Goal: Complete application form: Complete application form

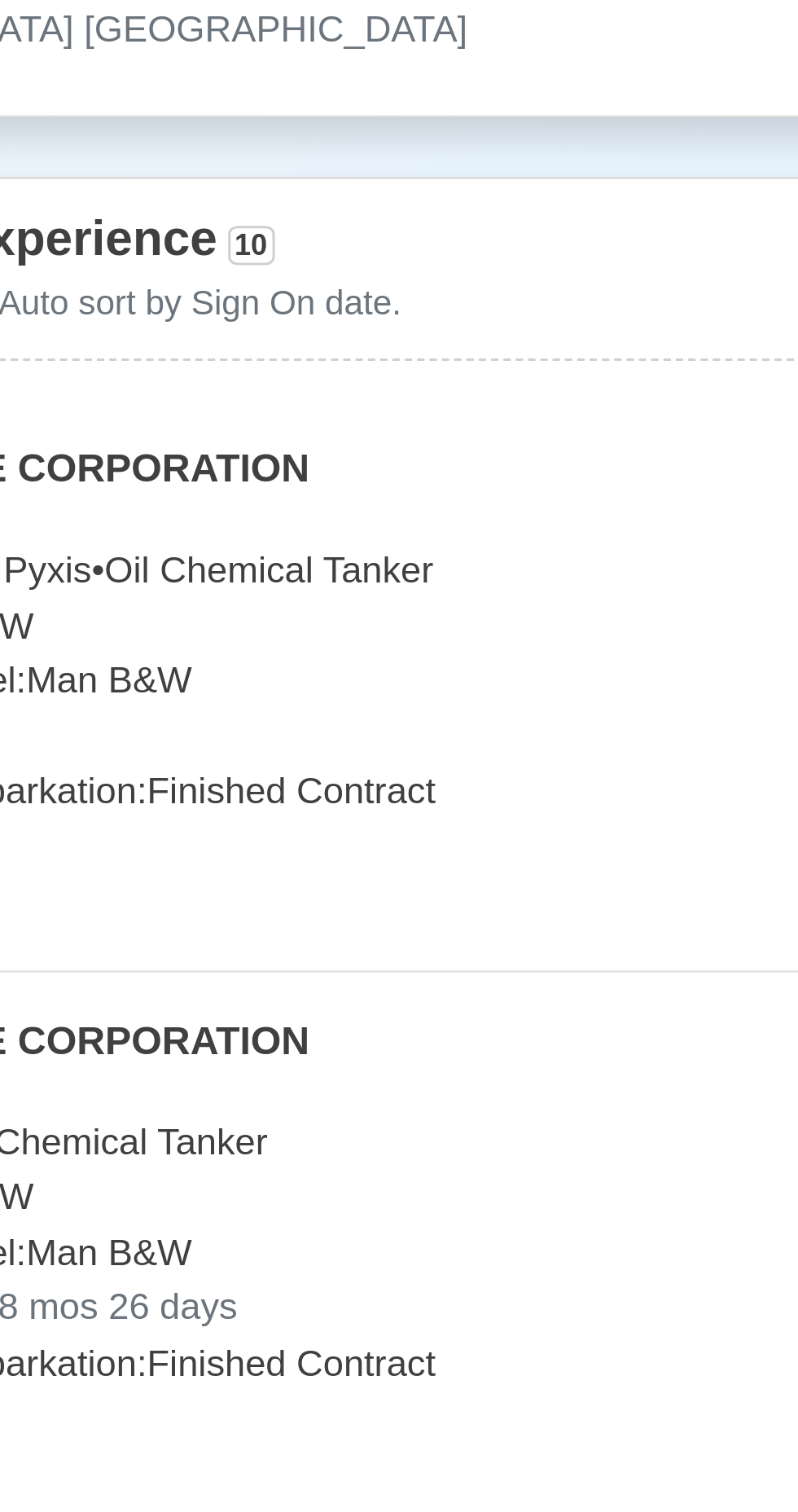
scroll to position [3038, 0]
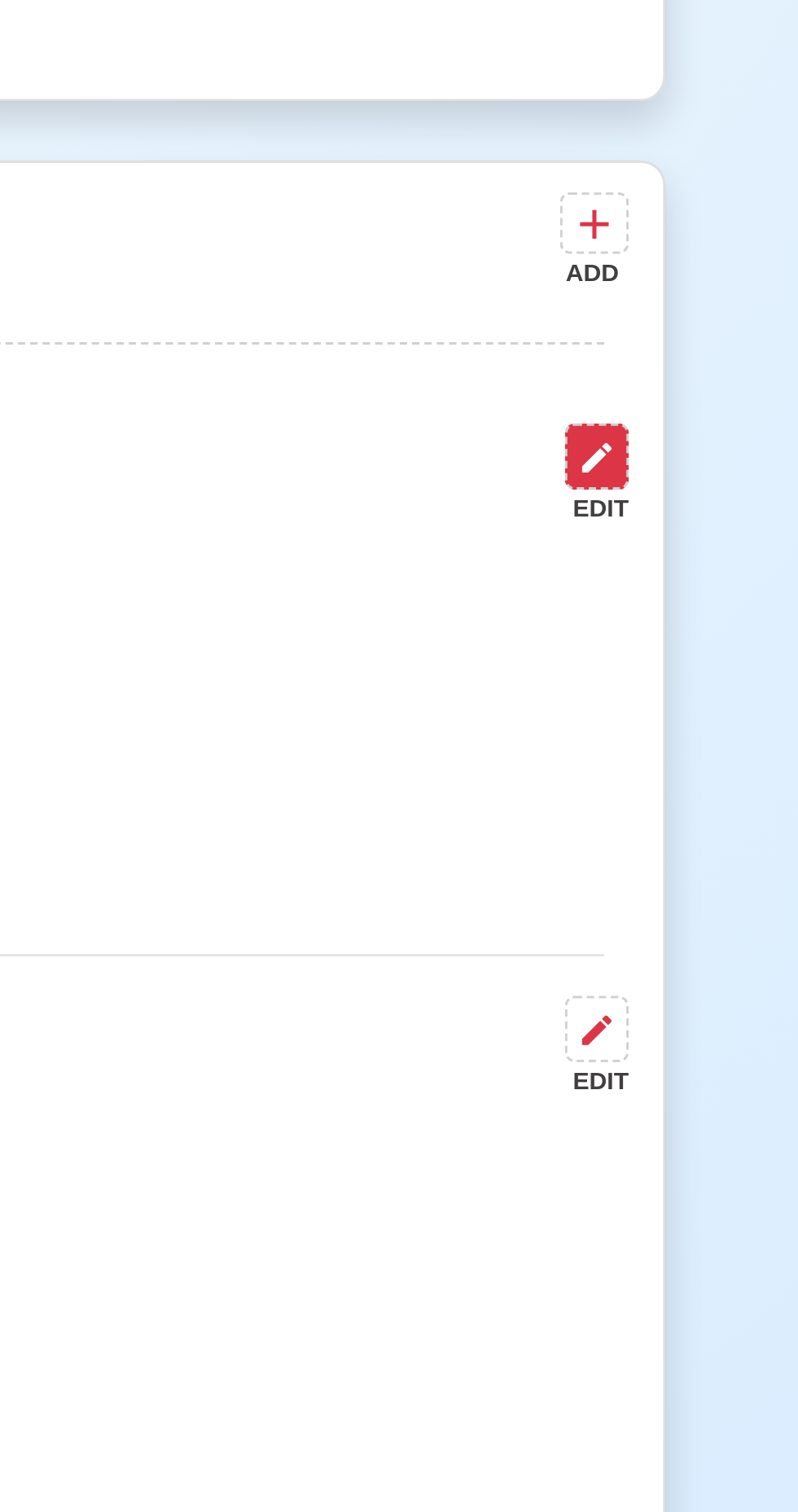
click at [666, 592] on button at bounding box center [657, 602] width 22 height 22
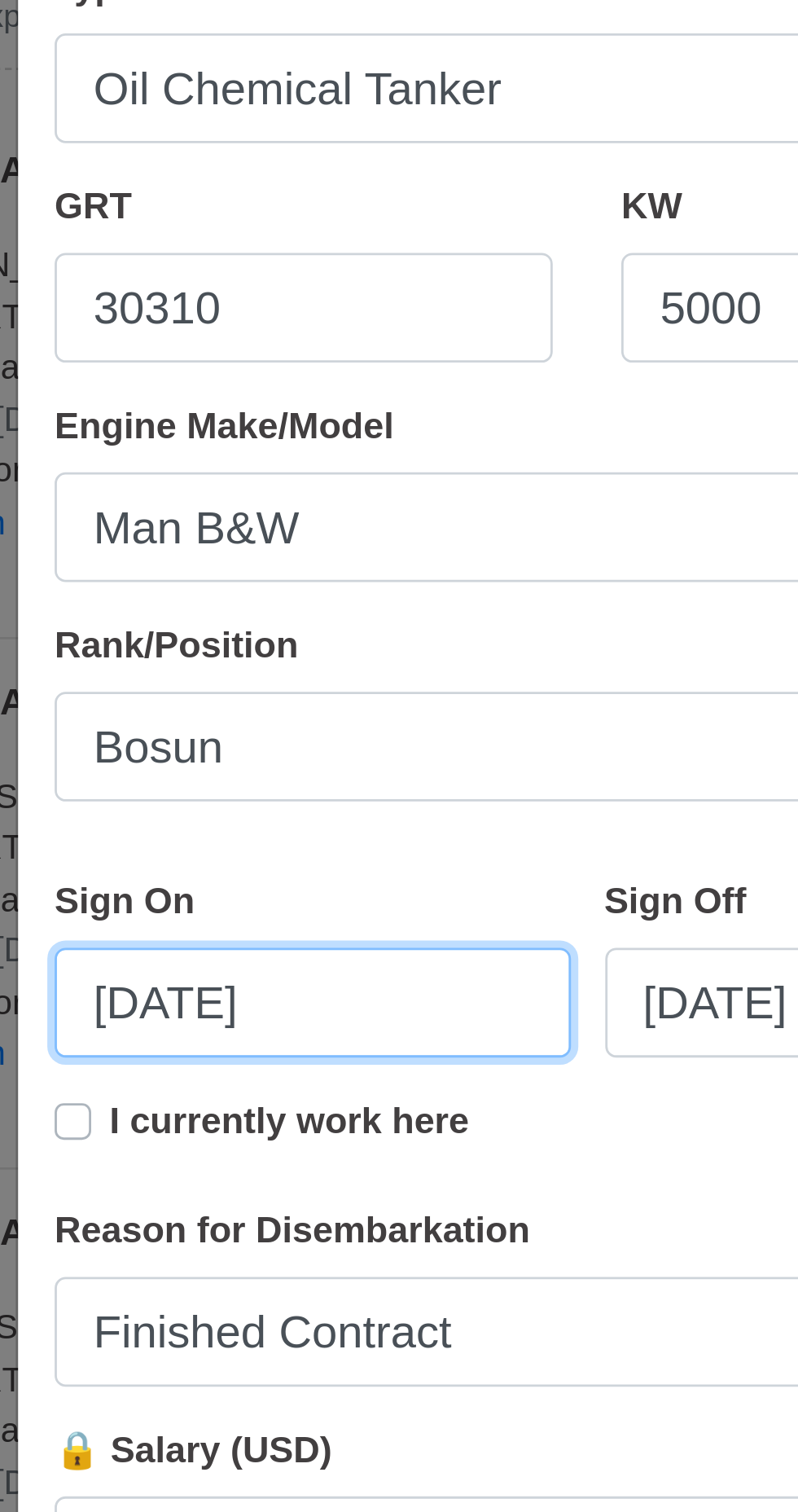
click at [241, 890] on input "07/20/2025" at bounding box center [301, 899] width 184 height 40
select select "****"
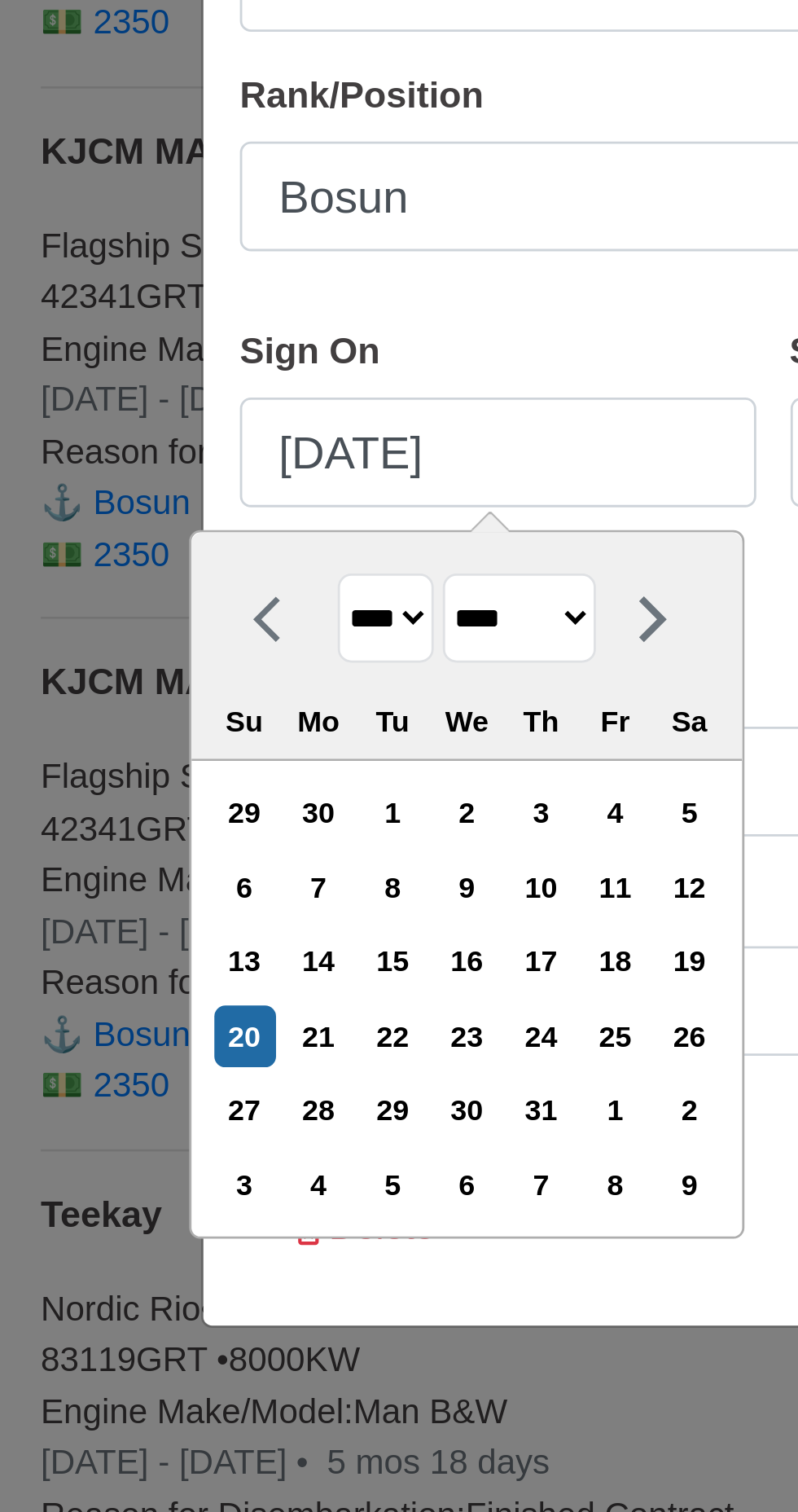
click at [337, 959] on select "******* ******** ***** ***** *** **** **** ****** ********* ******* ******** **…" at bounding box center [309, 957] width 55 height 31
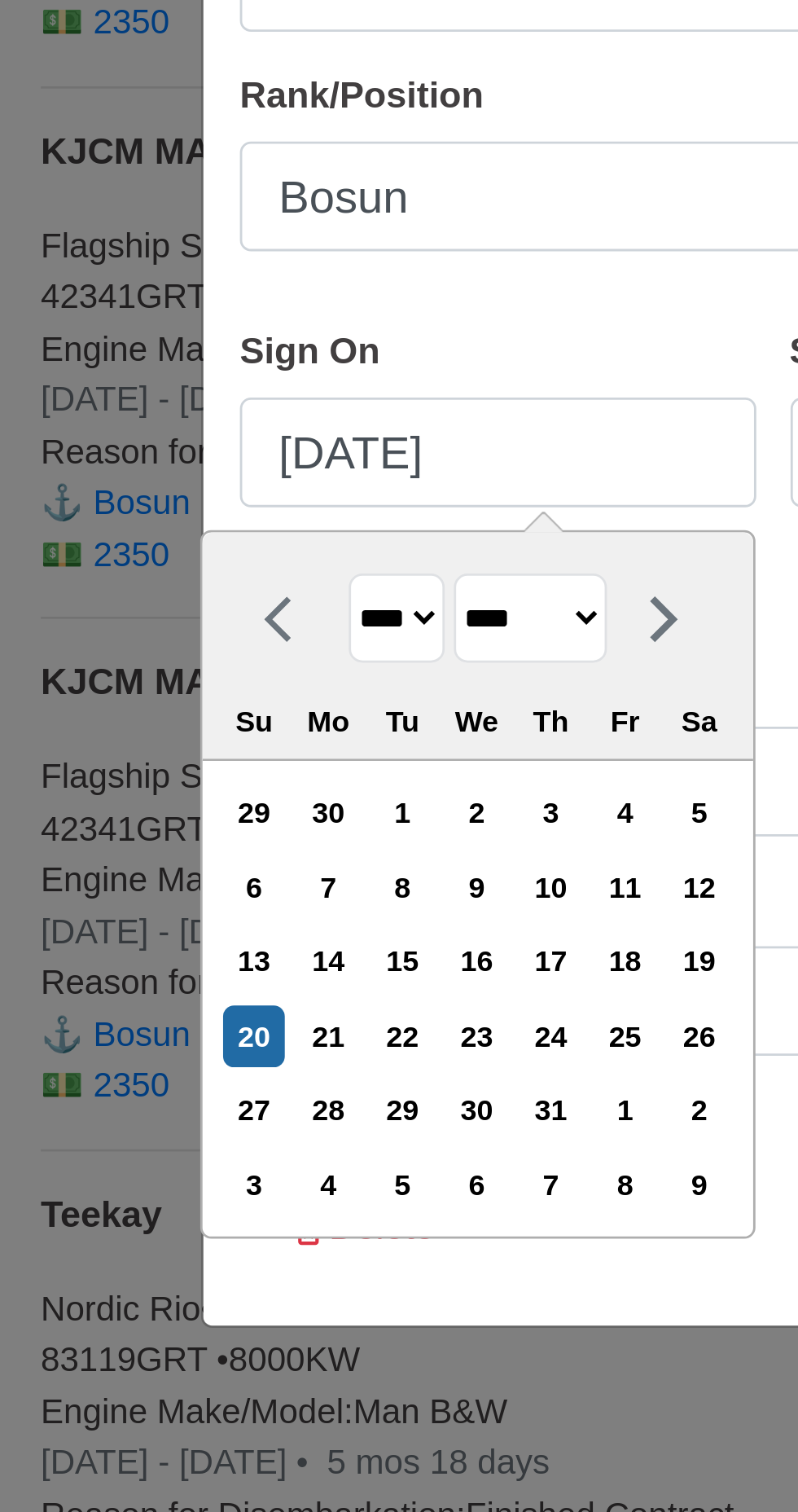
select select "********"
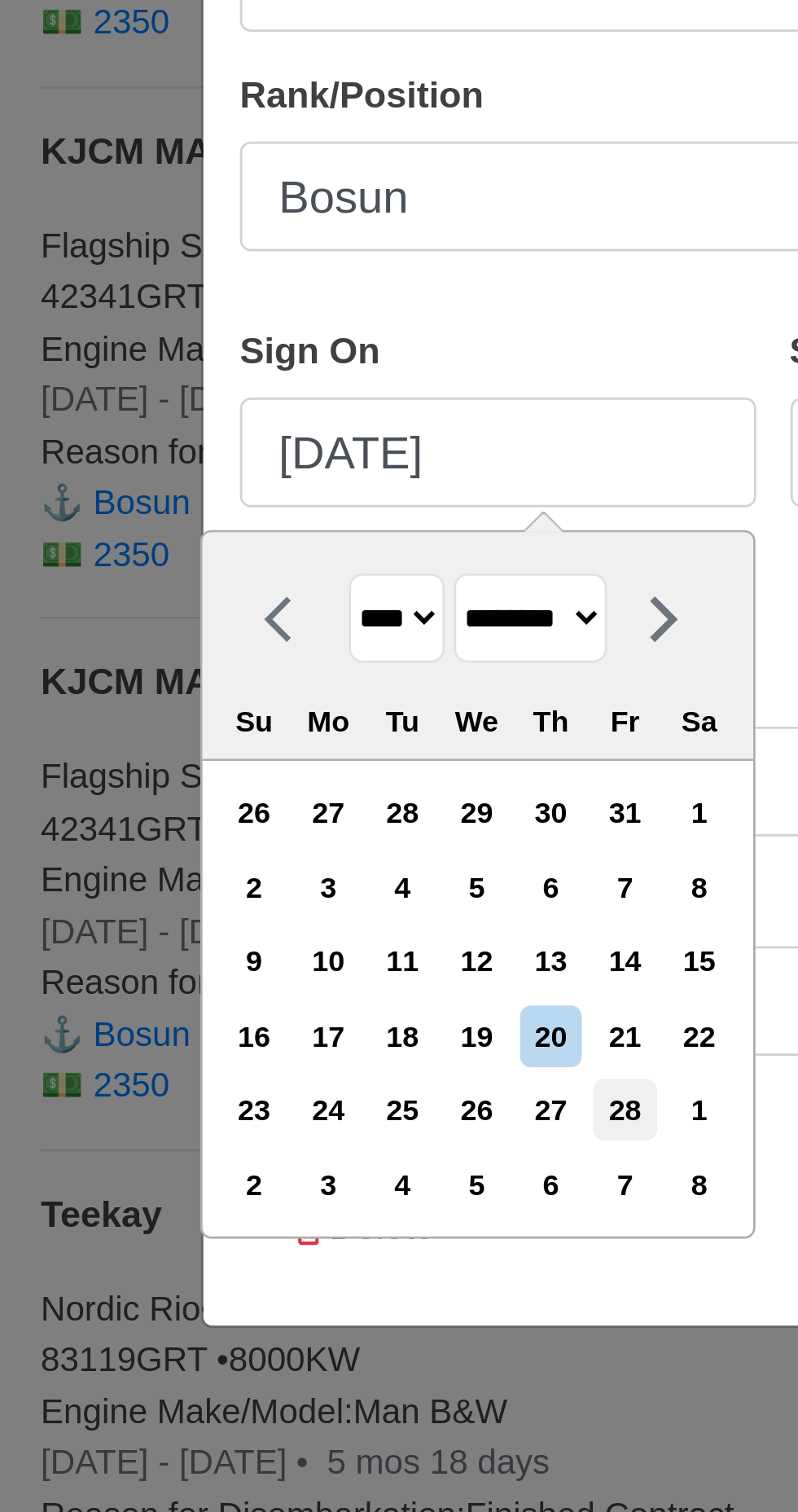
click at [338, 1135] on div "28" at bounding box center [346, 1132] width 22 height 22
type input "02/28/2025"
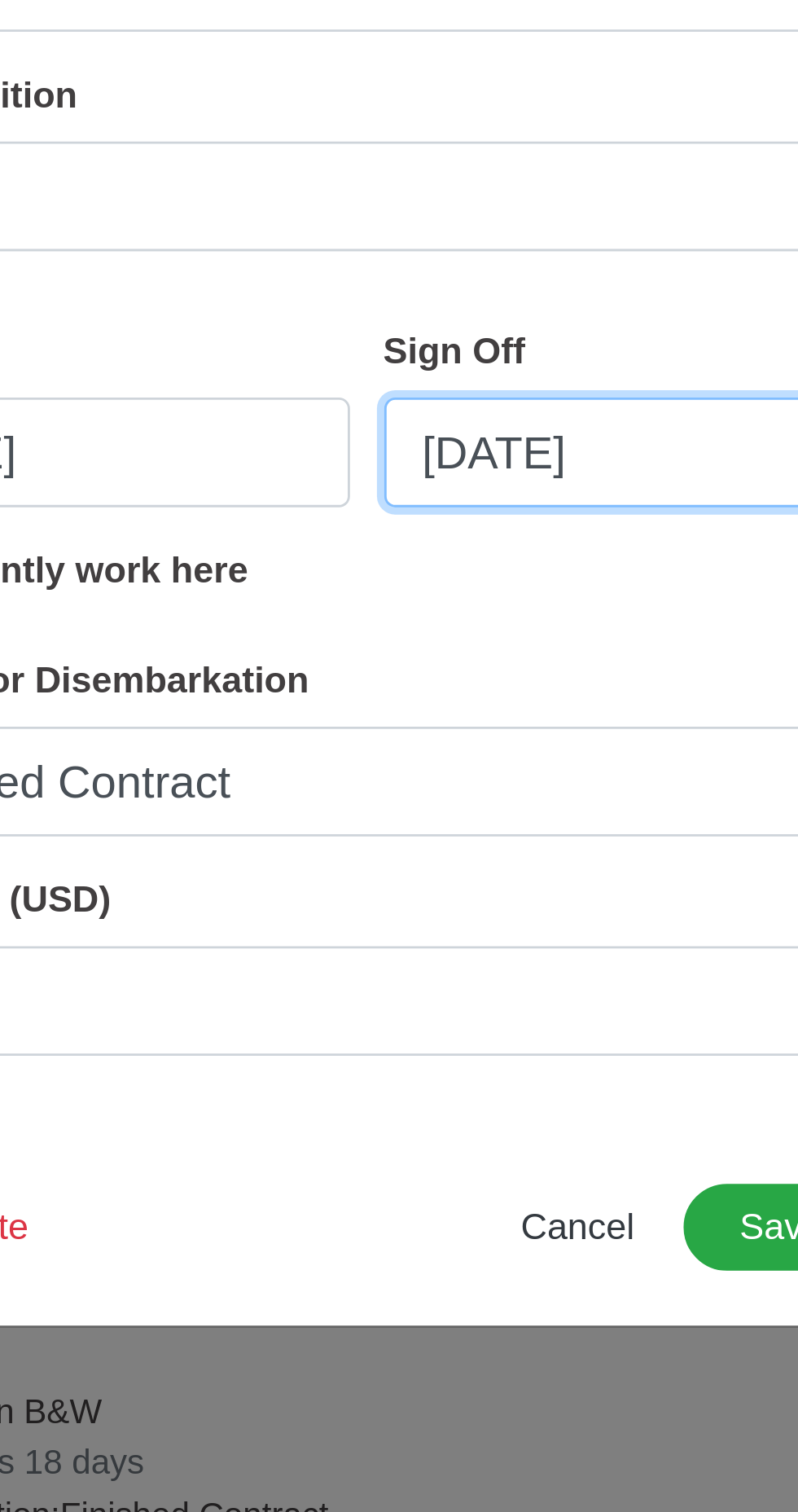
click at [468, 892] on input "07/20/2025" at bounding box center [497, 899] width 184 height 40
select select "****"
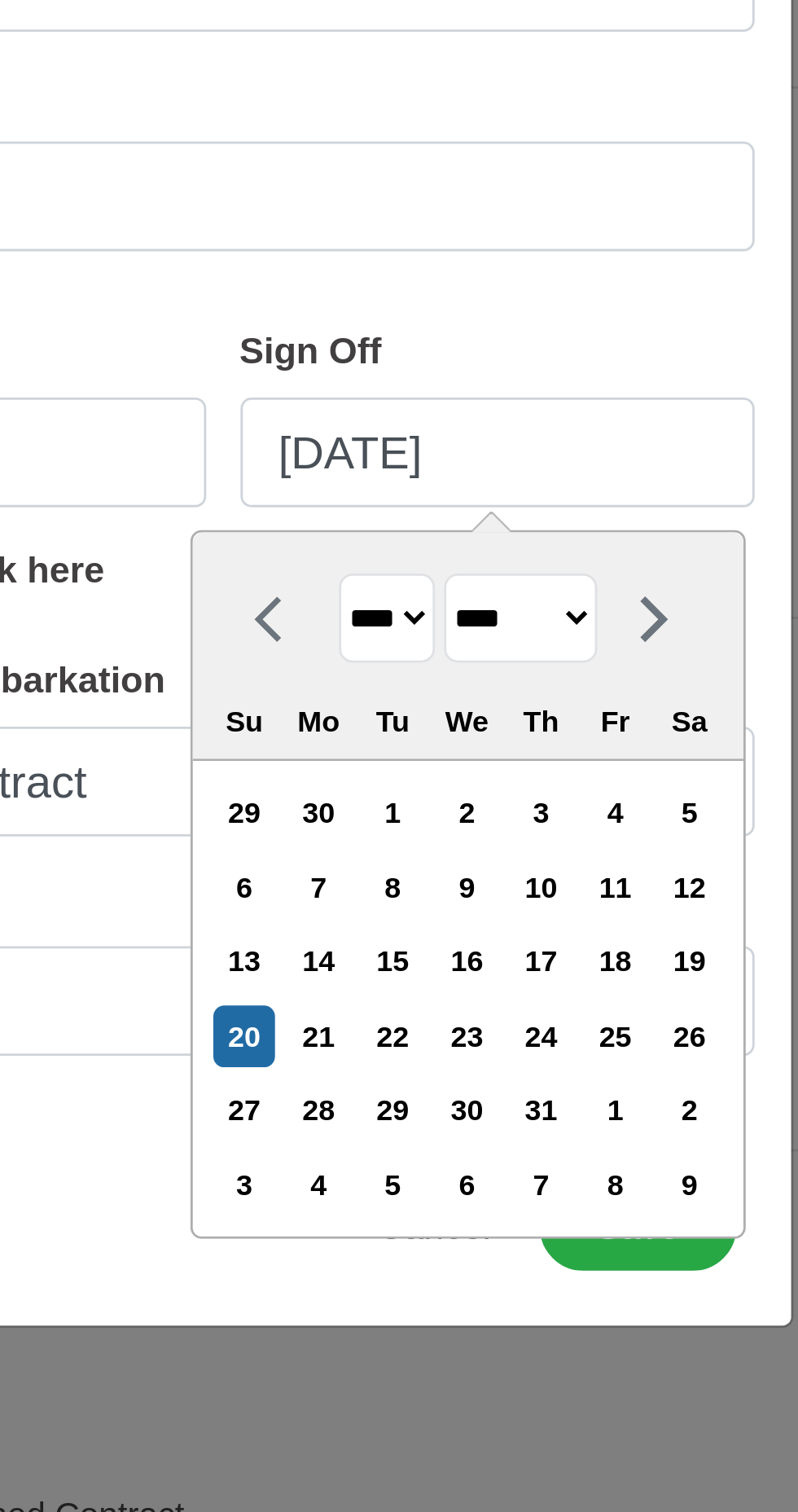
click at [532, 963] on select "******* ******** ***** ***** *** **** **** ****** ********* ******* ******** **…" at bounding box center [504, 957] width 55 height 31
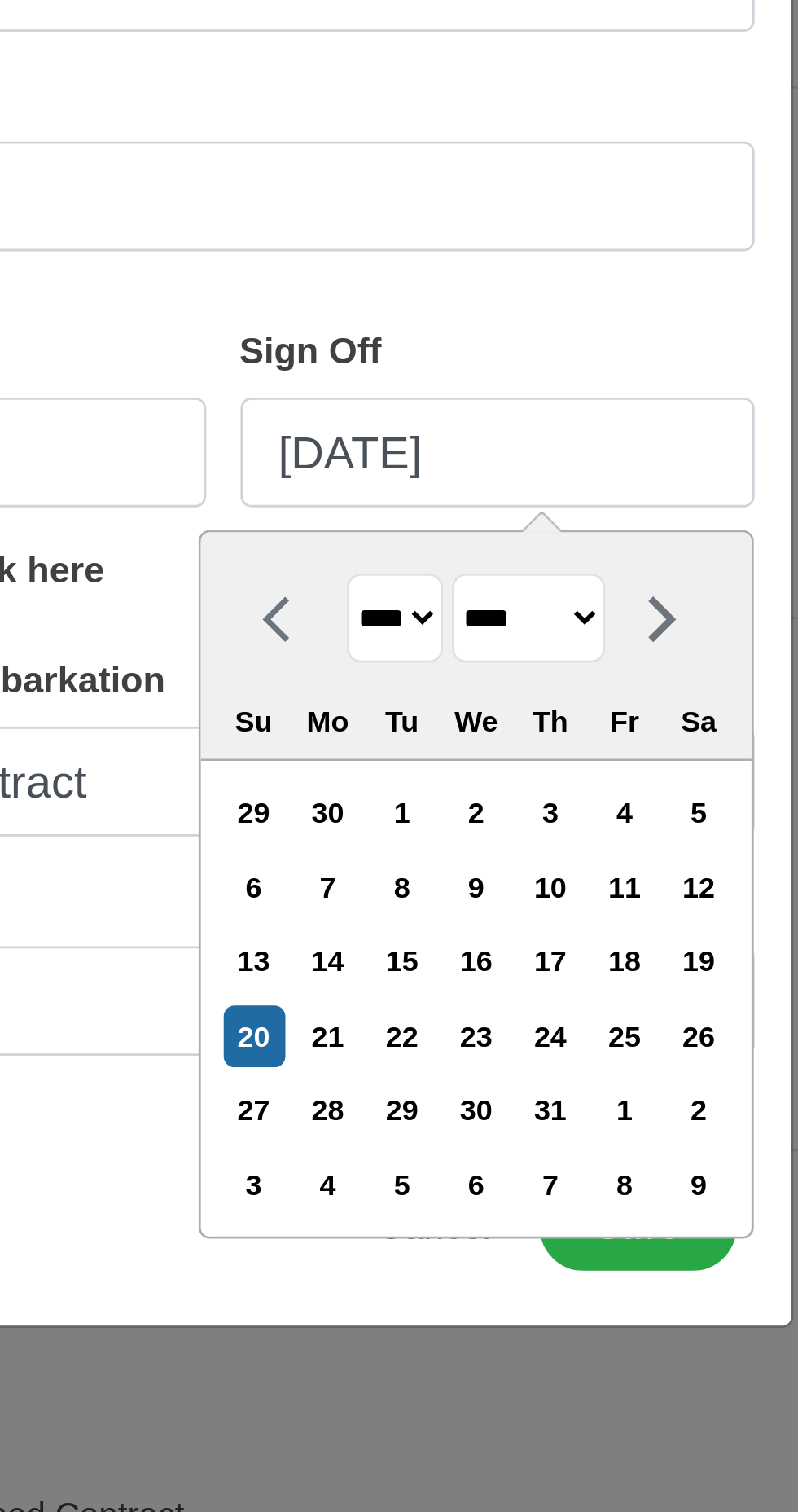
select select "*****"
click at [453, 1026] on div "1" at bounding box center [462, 1026] width 22 height 22
type input "04/01/2025"
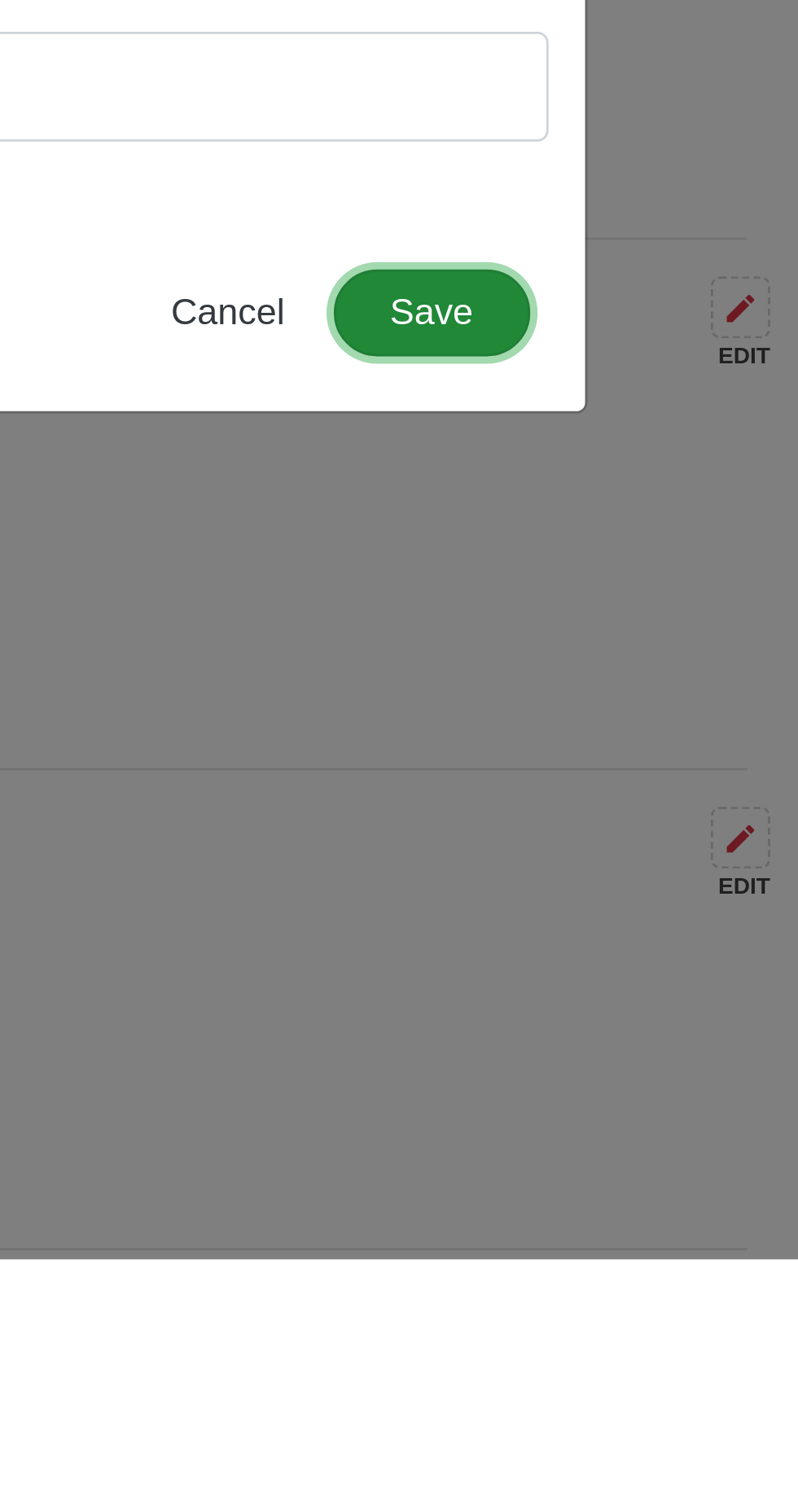
click at [556, 1176] on button "Save" at bounding box center [548, 1174] width 70 height 31
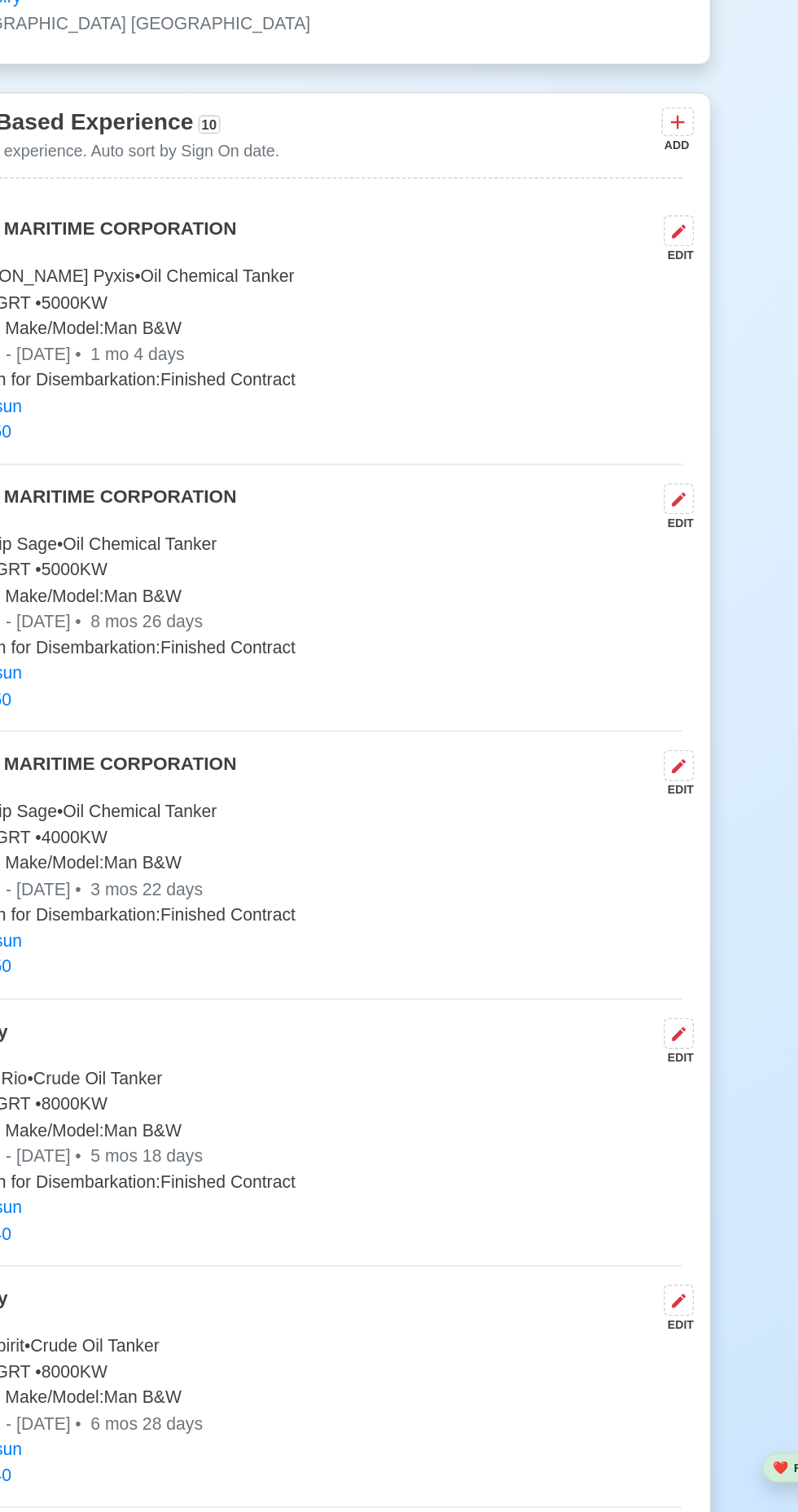
scroll to position [3031, 0]
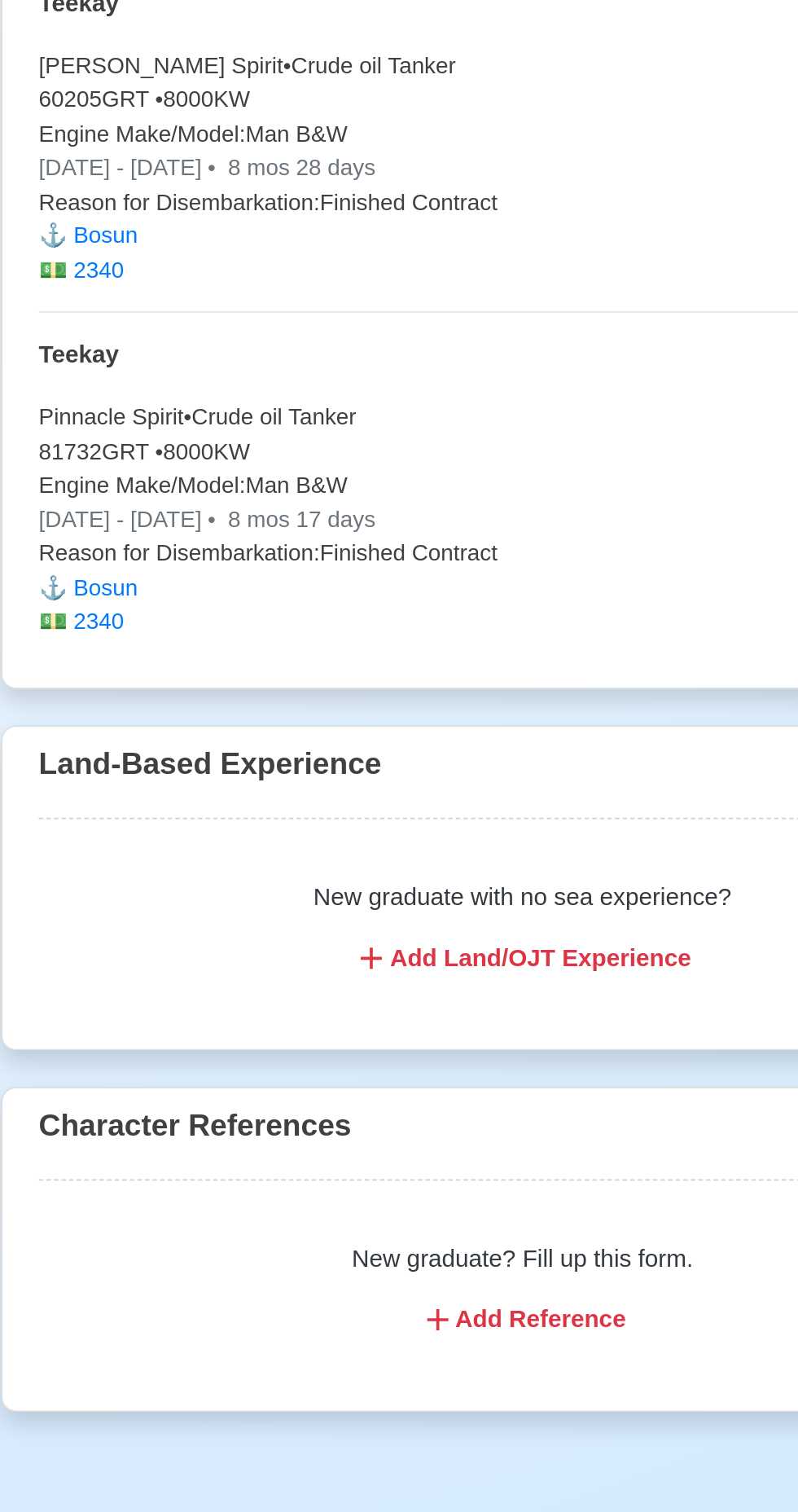
scroll to position [4673, 0]
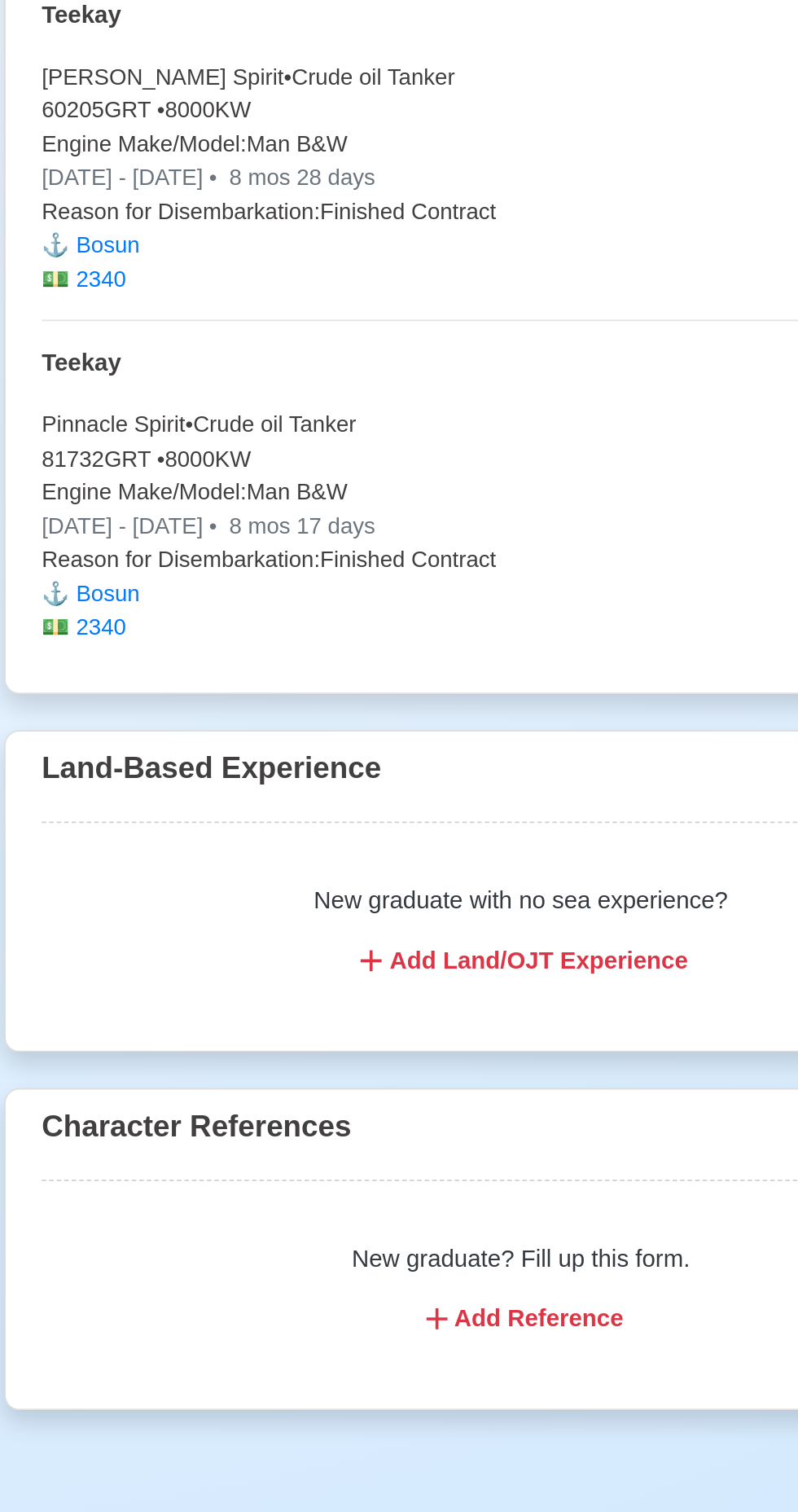
click at [433, 1163] on div "Add Reference" at bounding box center [399, 1173] width 482 height 20
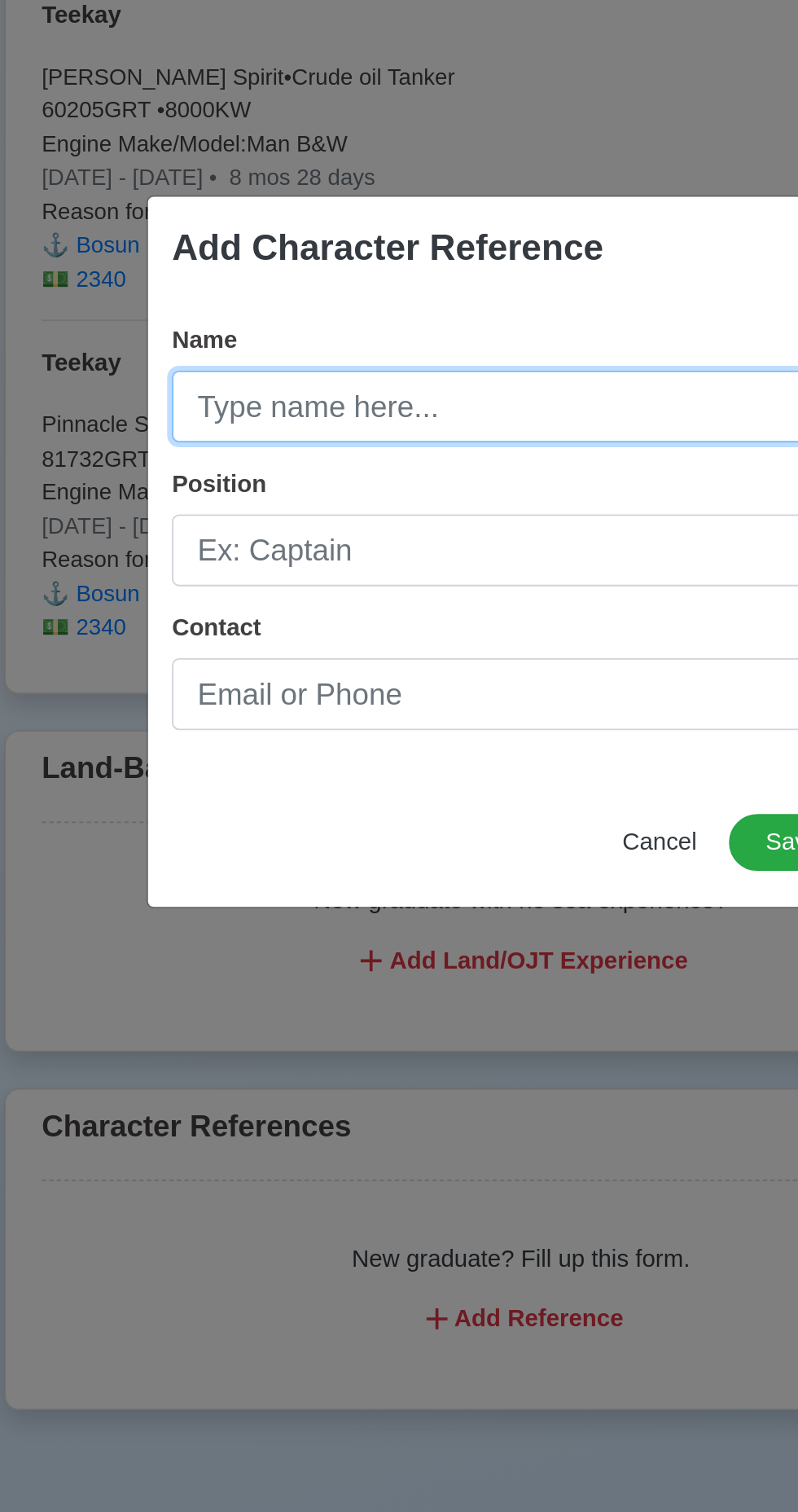
click at [441, 697] on input "Name" at bounding box center [399, 677] width 380 height 40
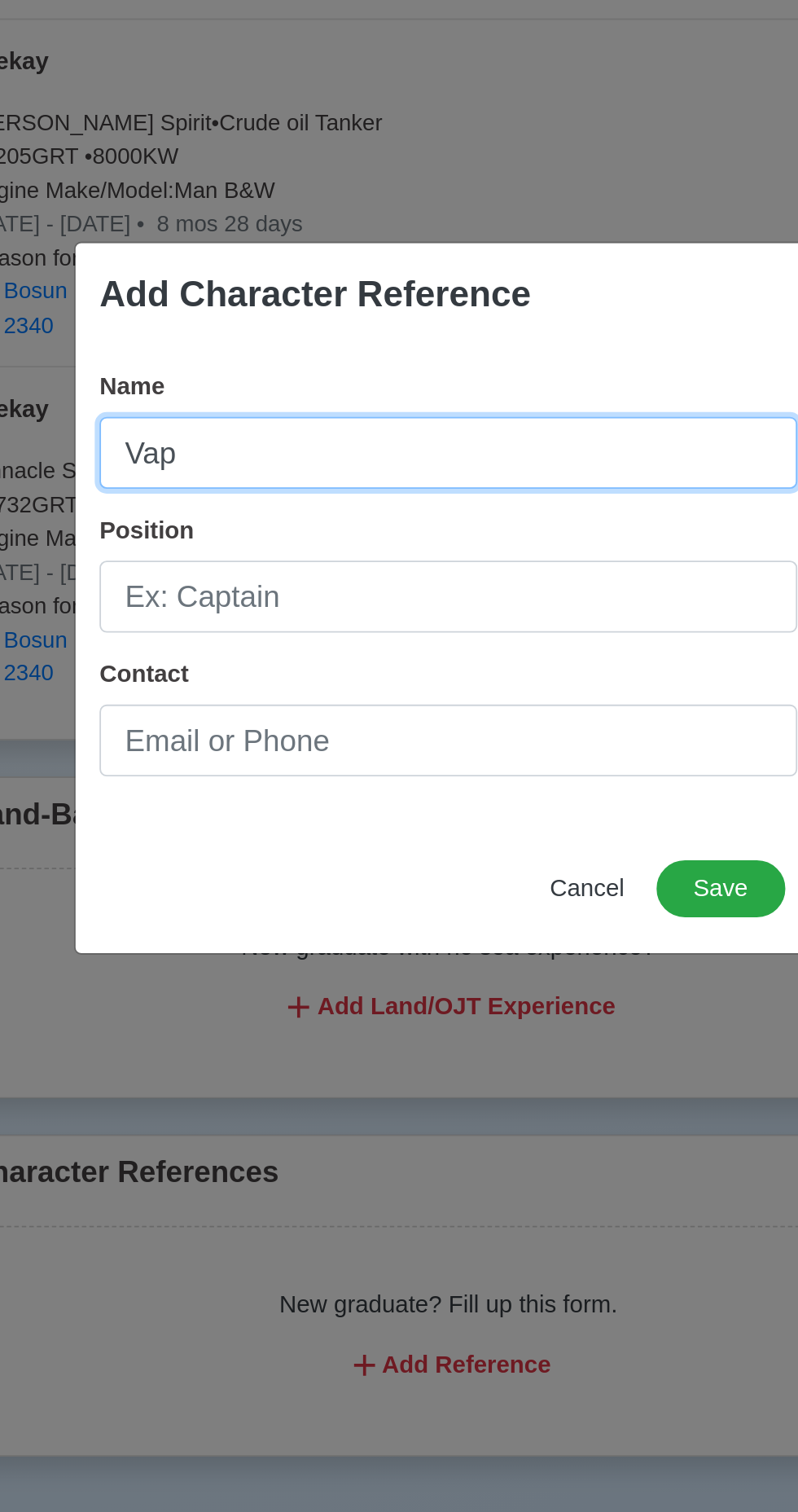
type input "Vapt"
type input "Capt [PERSON_NAME]"
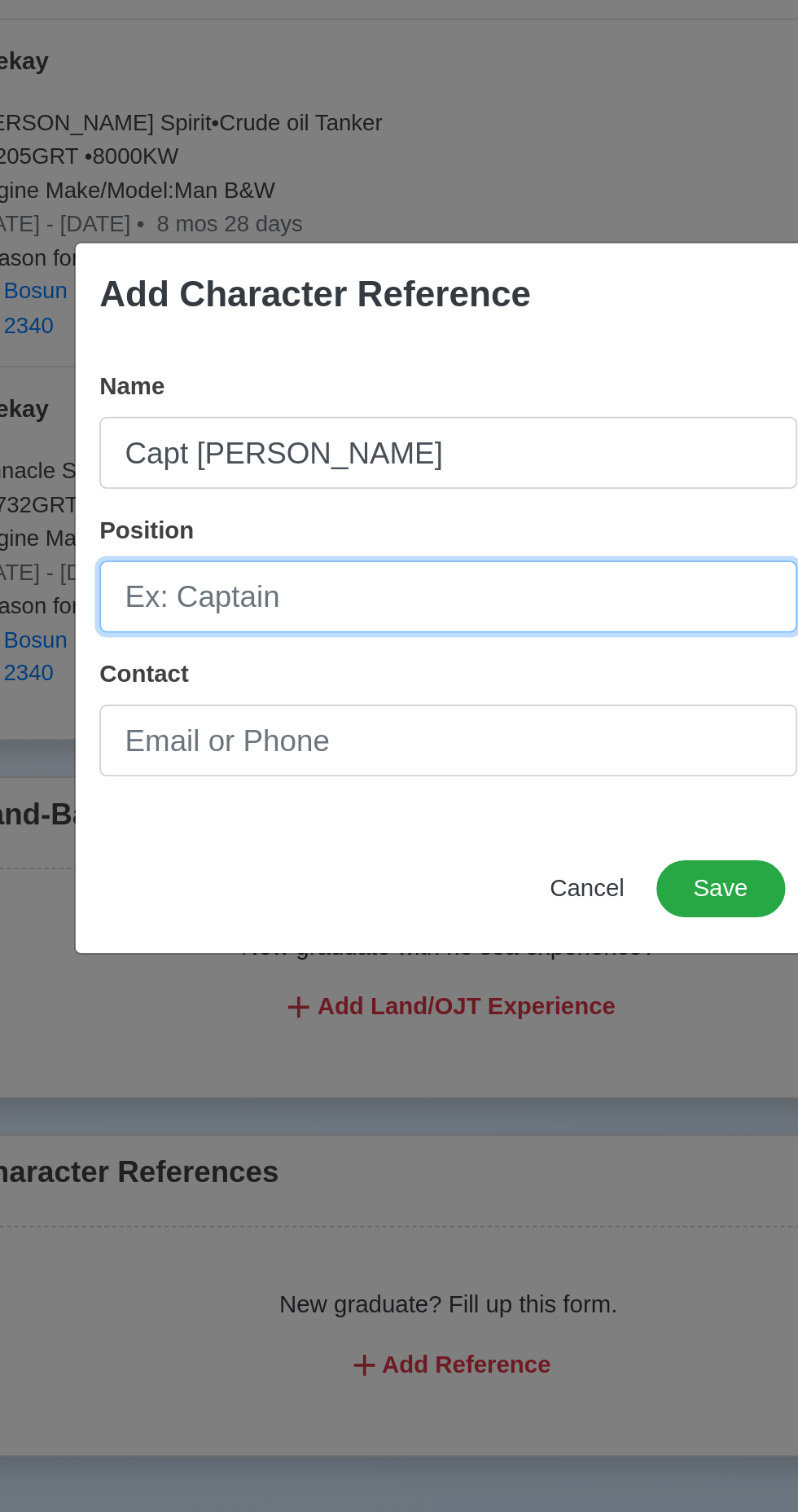
click at [453, 758] on input "Position" at bounding box center [399, 755] width 380 height 40
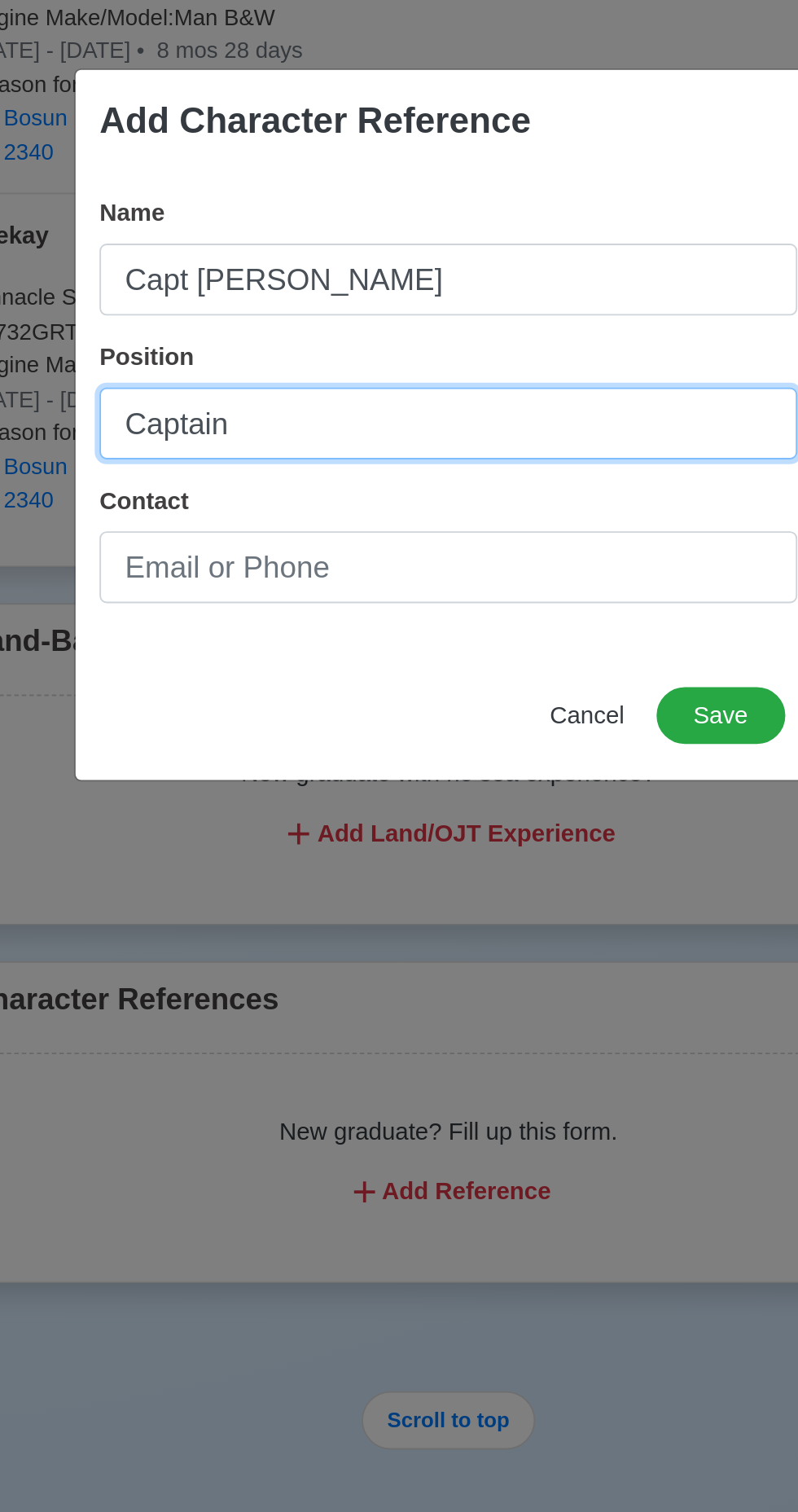
type input "Captain"
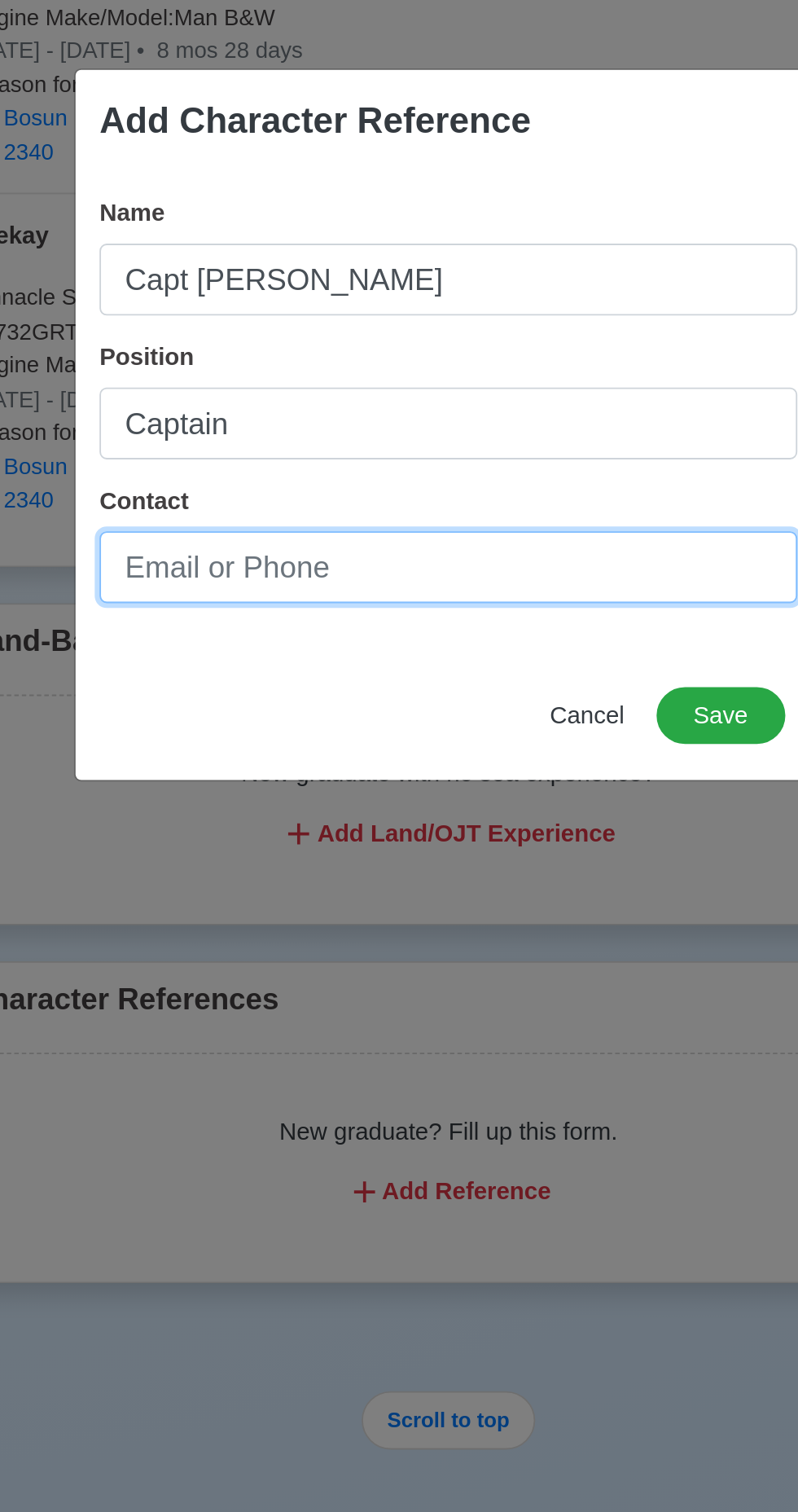
click at [460, 837] on input "Contact" at bounding box center [399, 833] width 380 height 40
paste input "[PHONE_NUMBER]"
type input "[PHONE_NUMBER]"
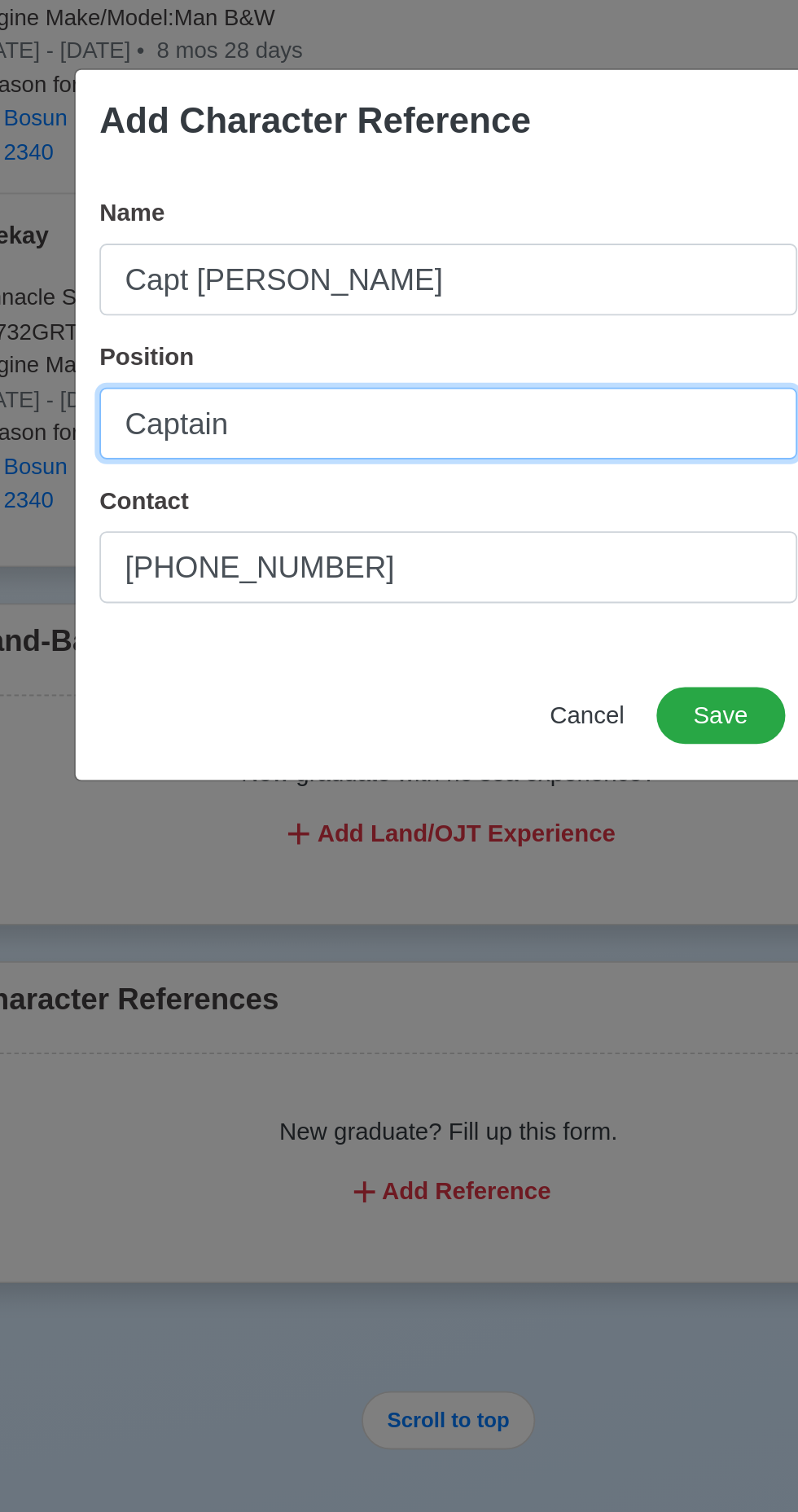
click at [346, 748] on input "Captain" at bounding box center [399, 755] width 380 height 40
type input "Captain fleet Manager"
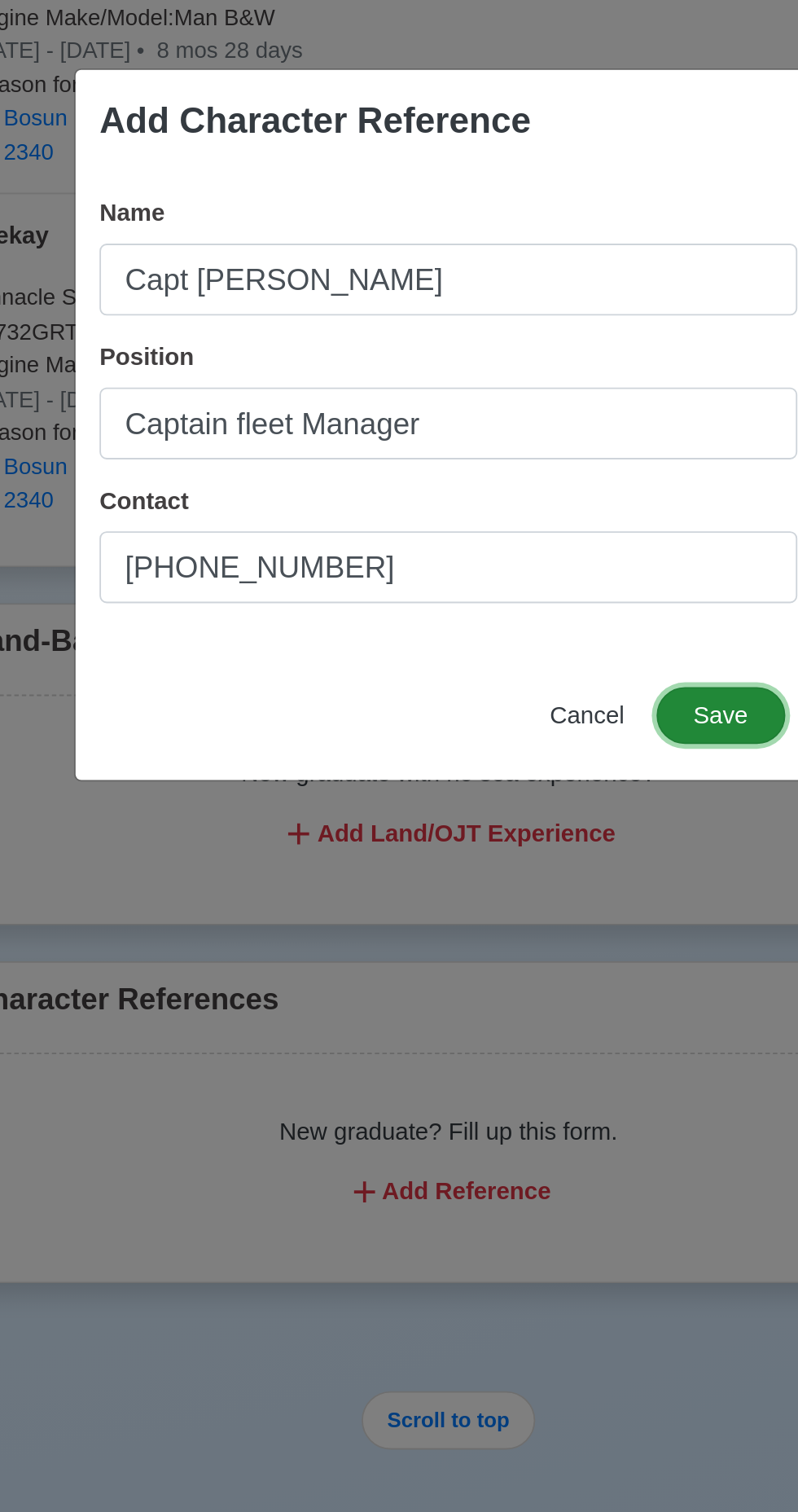
click at [555, 907] on button "Save" at bounding box center [548, 913] width 70 height 31
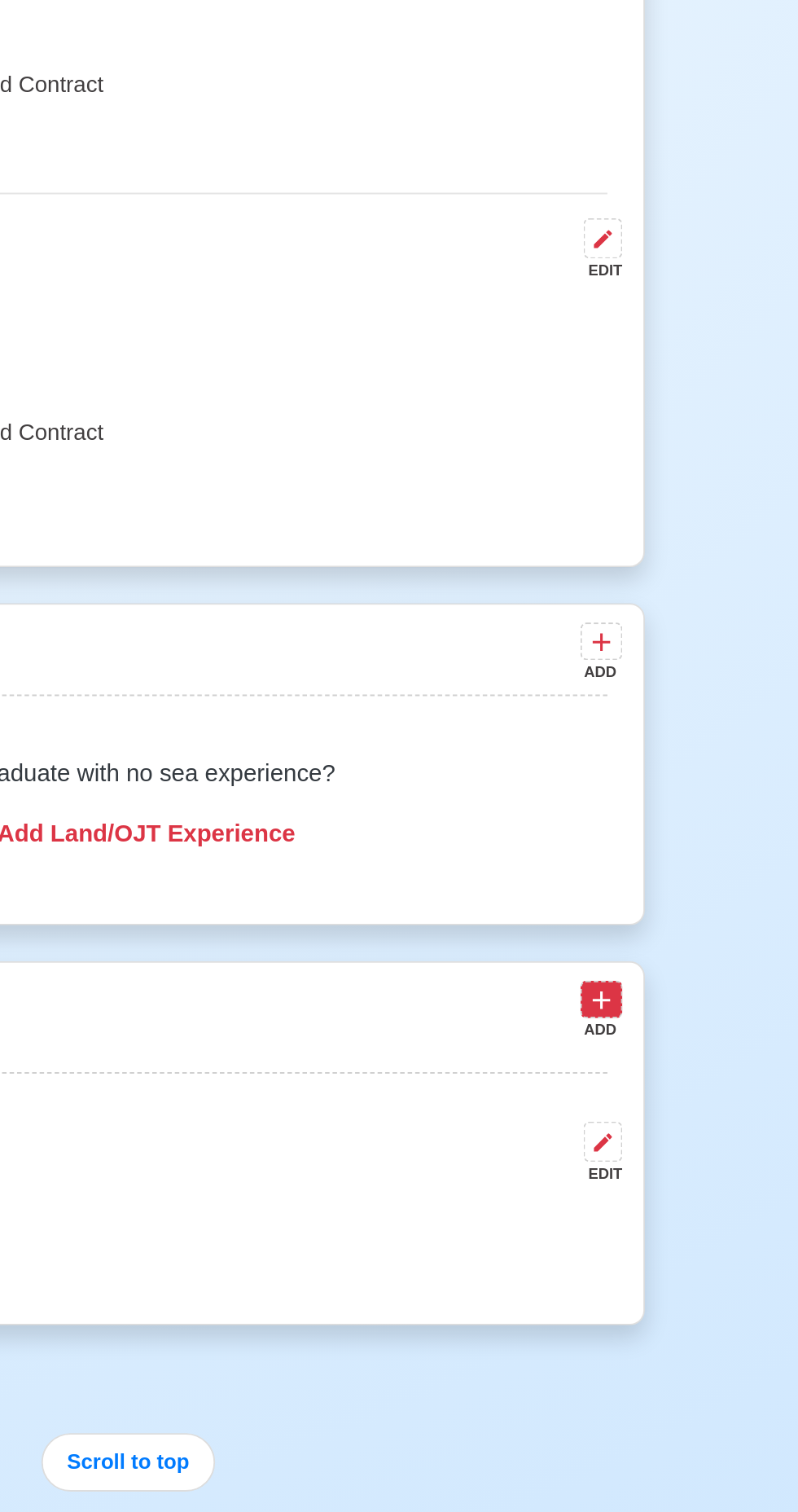
click at [658, 1064] on icon at bounding box center [656, 1068] width 10 height 10
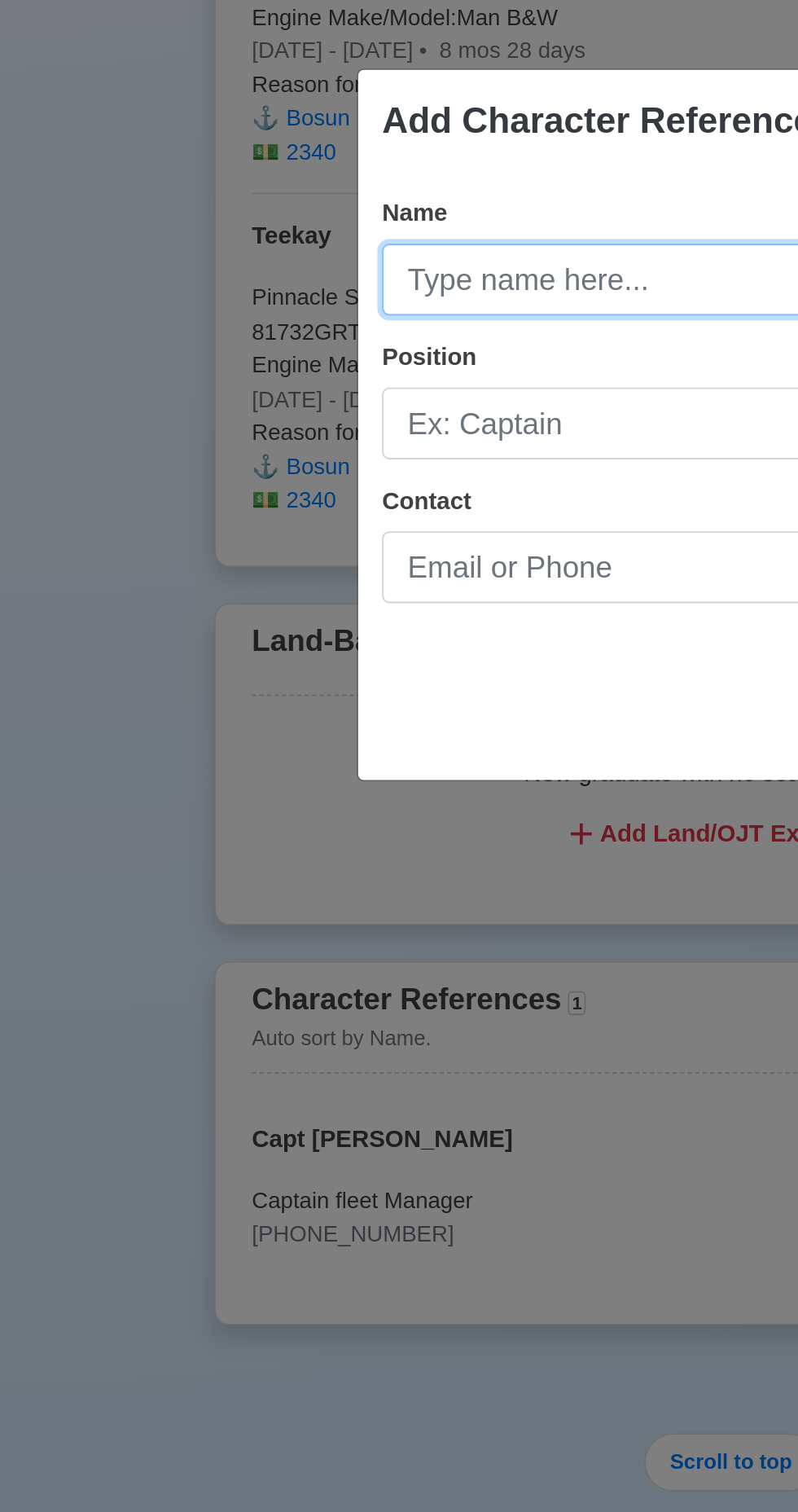
click at [348, 681] on input "Name" at bounding box center [399, 677] width 380 height 40
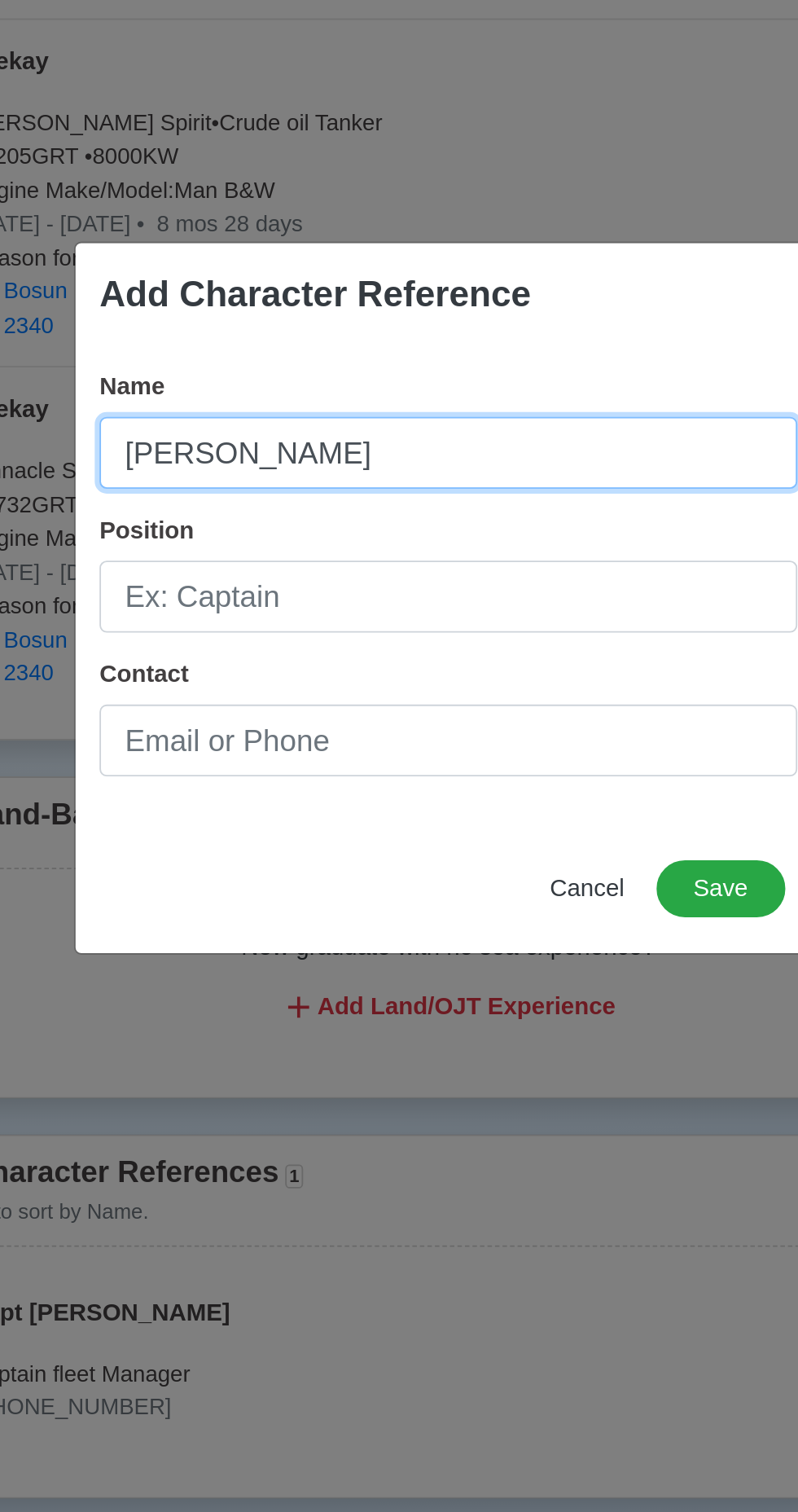
type input "[PERSON_NAME]"
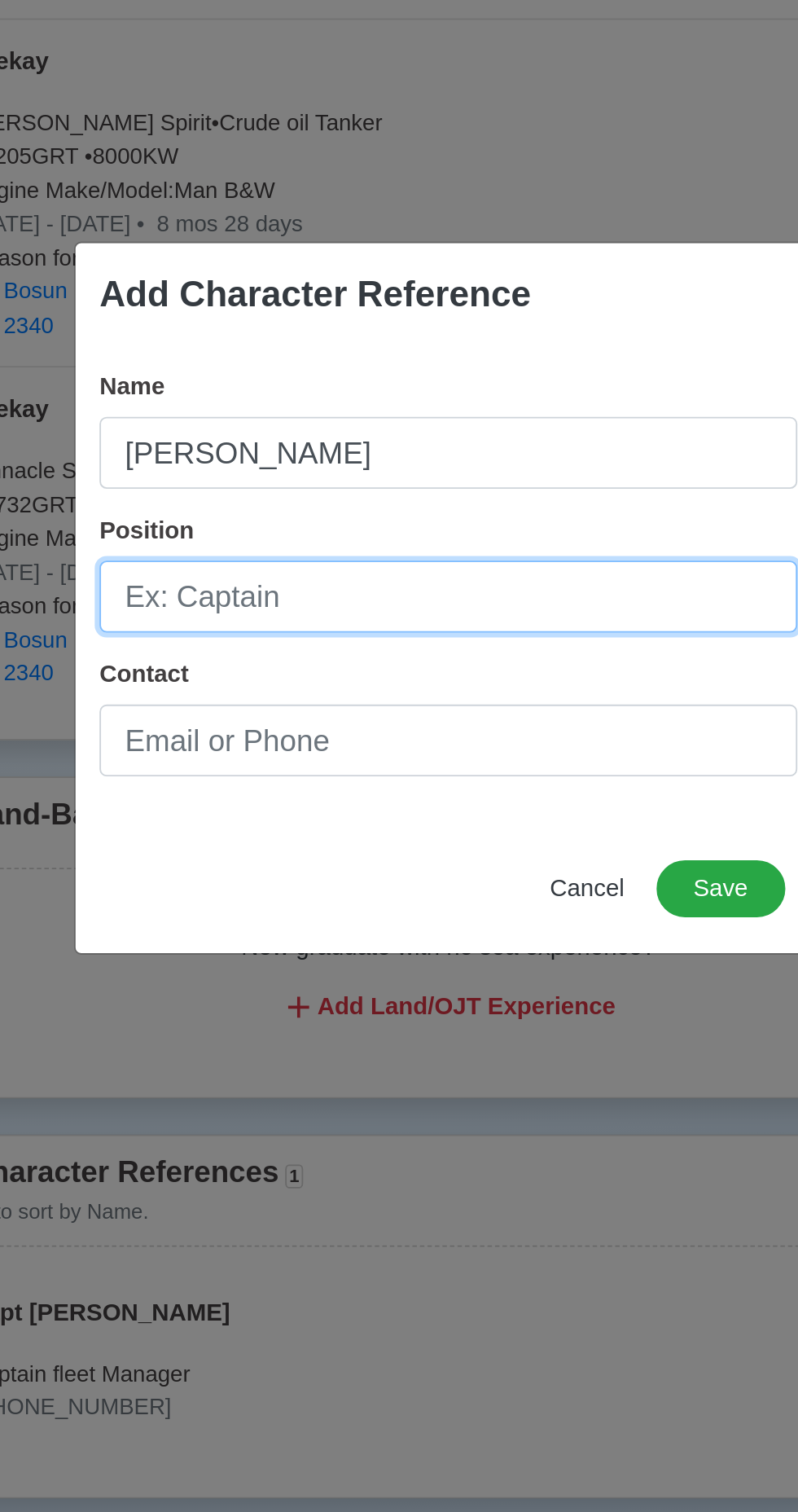
click at [442, 750] on input "Position" at bounding box center [399, 755] width 380 height 40
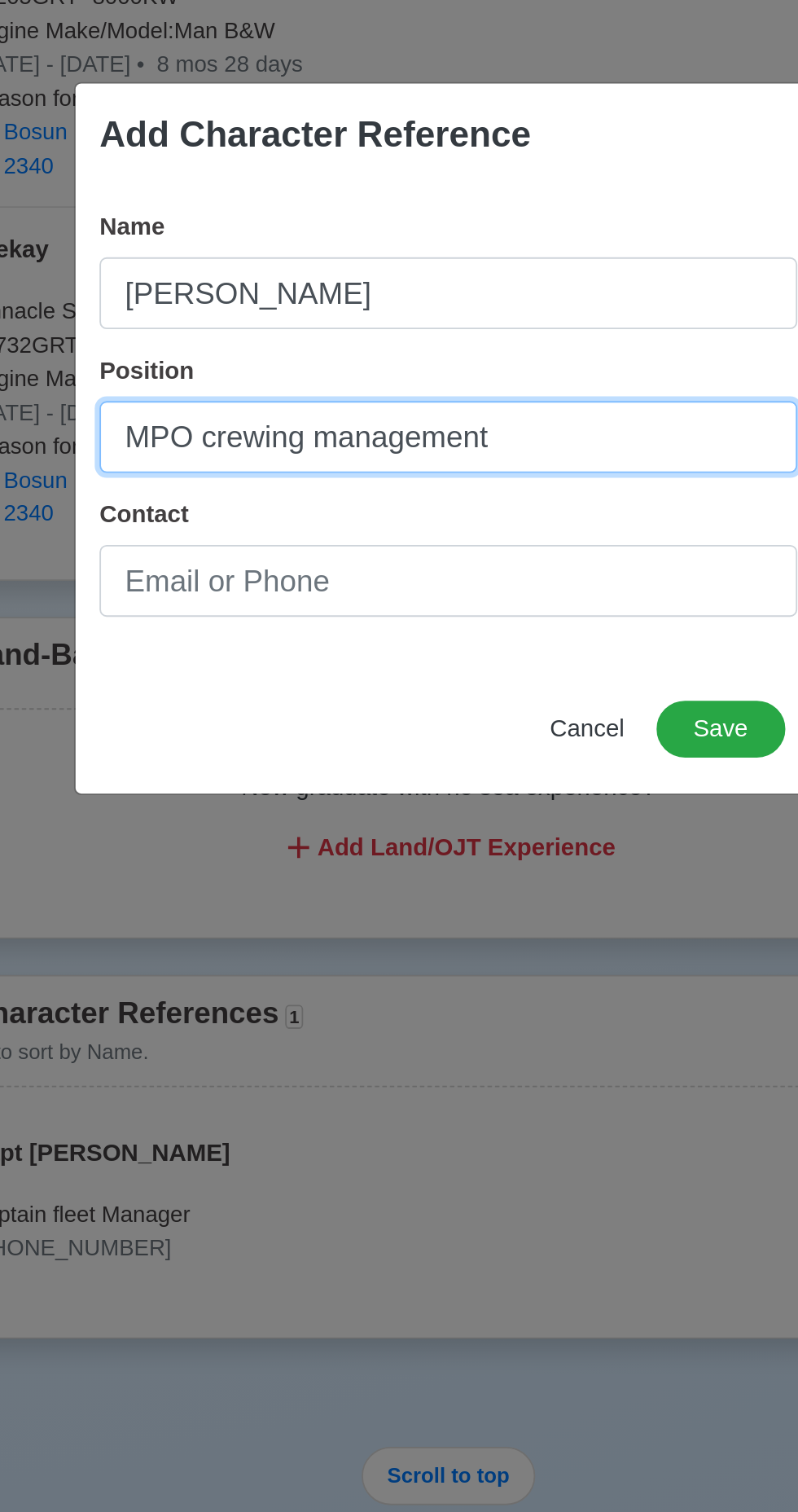
type input "MPO crewing management"
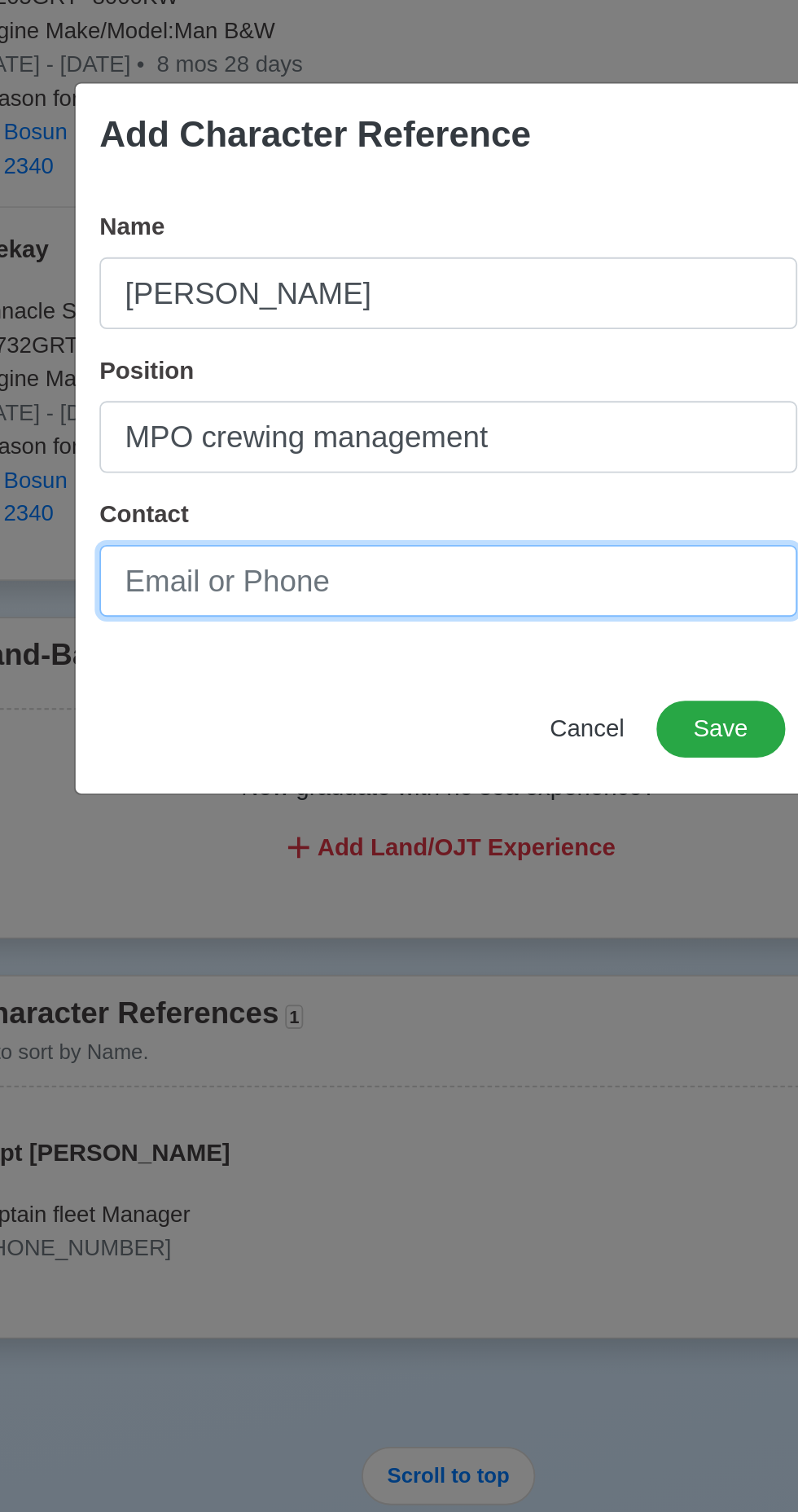
paste input "0919 082 9430"
type input "0919 082 9430"
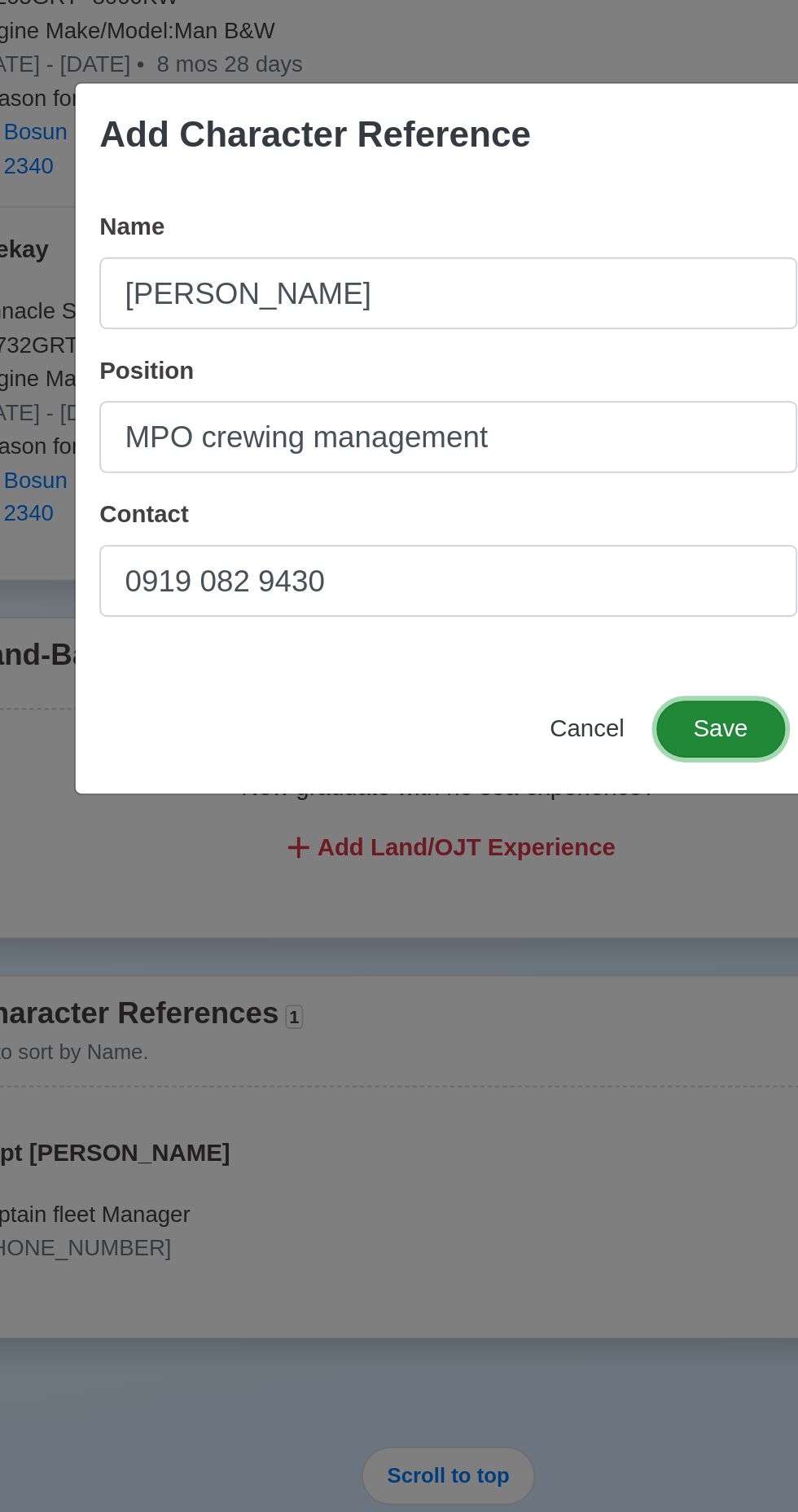
click at [548, 914] on button "Save" at bounding box center [548, 913] width 70 height 31
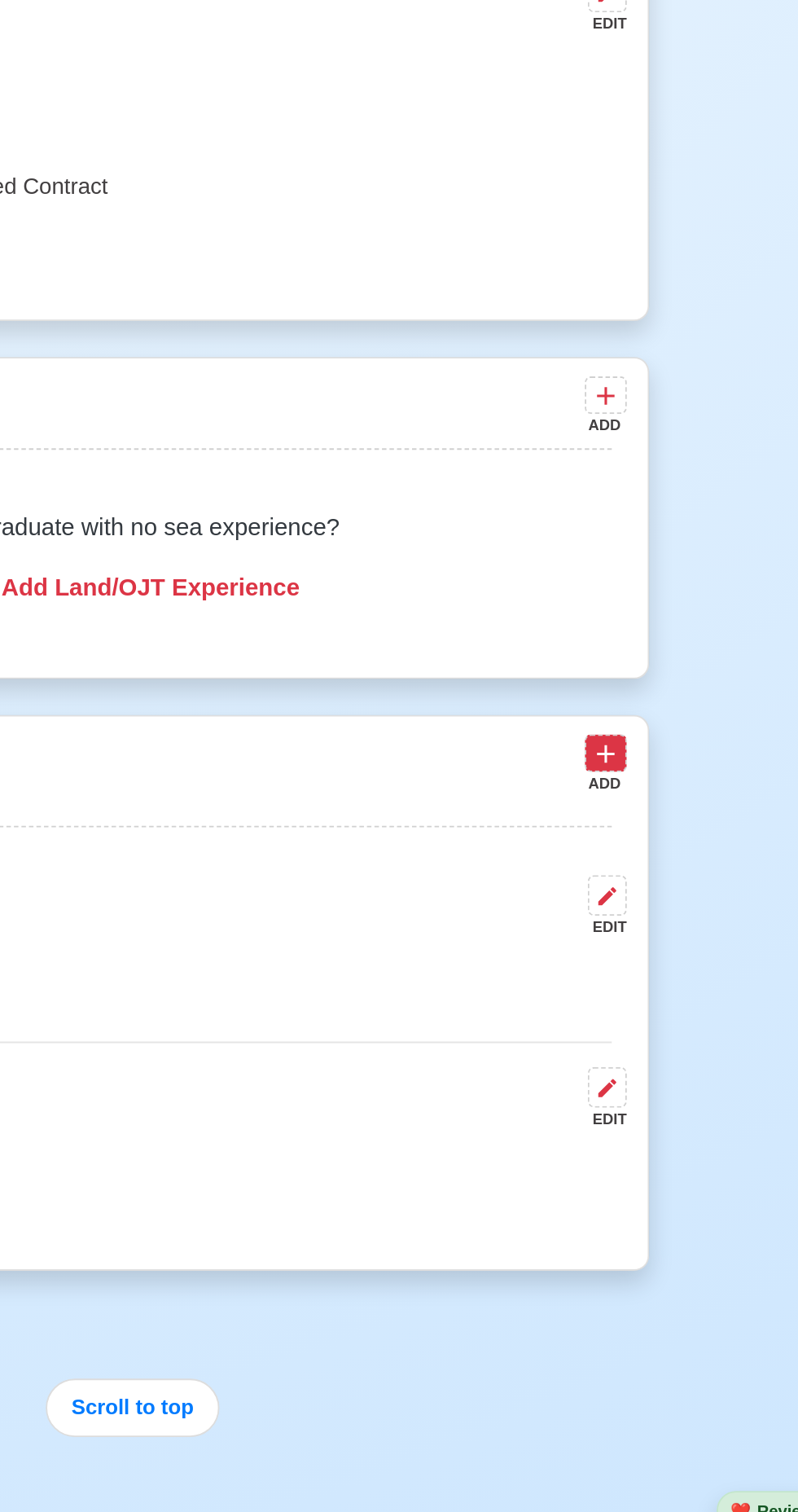
click at [665, 1058] on button at bounding box center [655, 1068] width 22 height 21
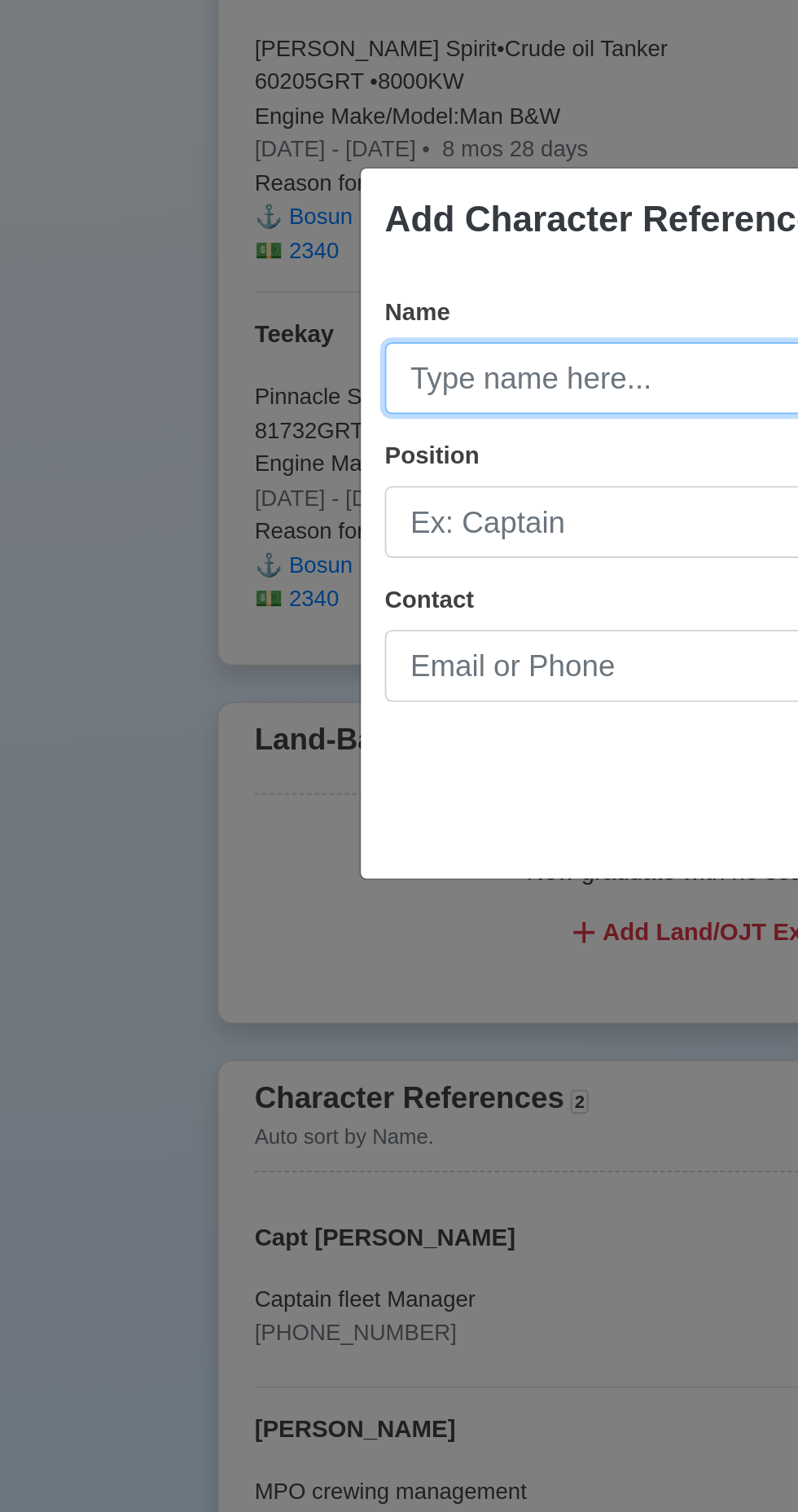
click at [375, 679] on input "Name" at bounding box center [399, 677] width 380 height 40
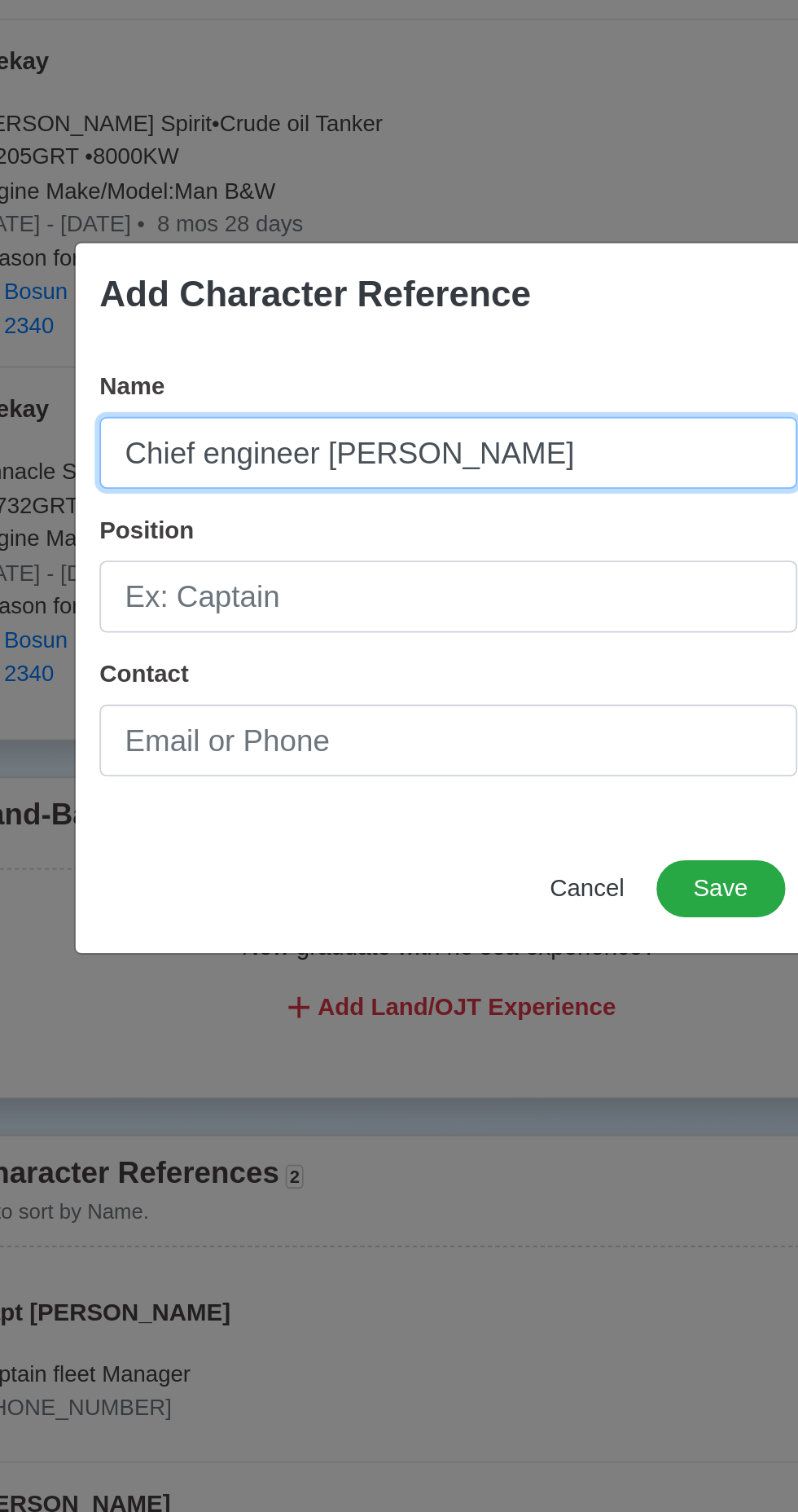
type input "Chief engineer [PERSON_NAME]"
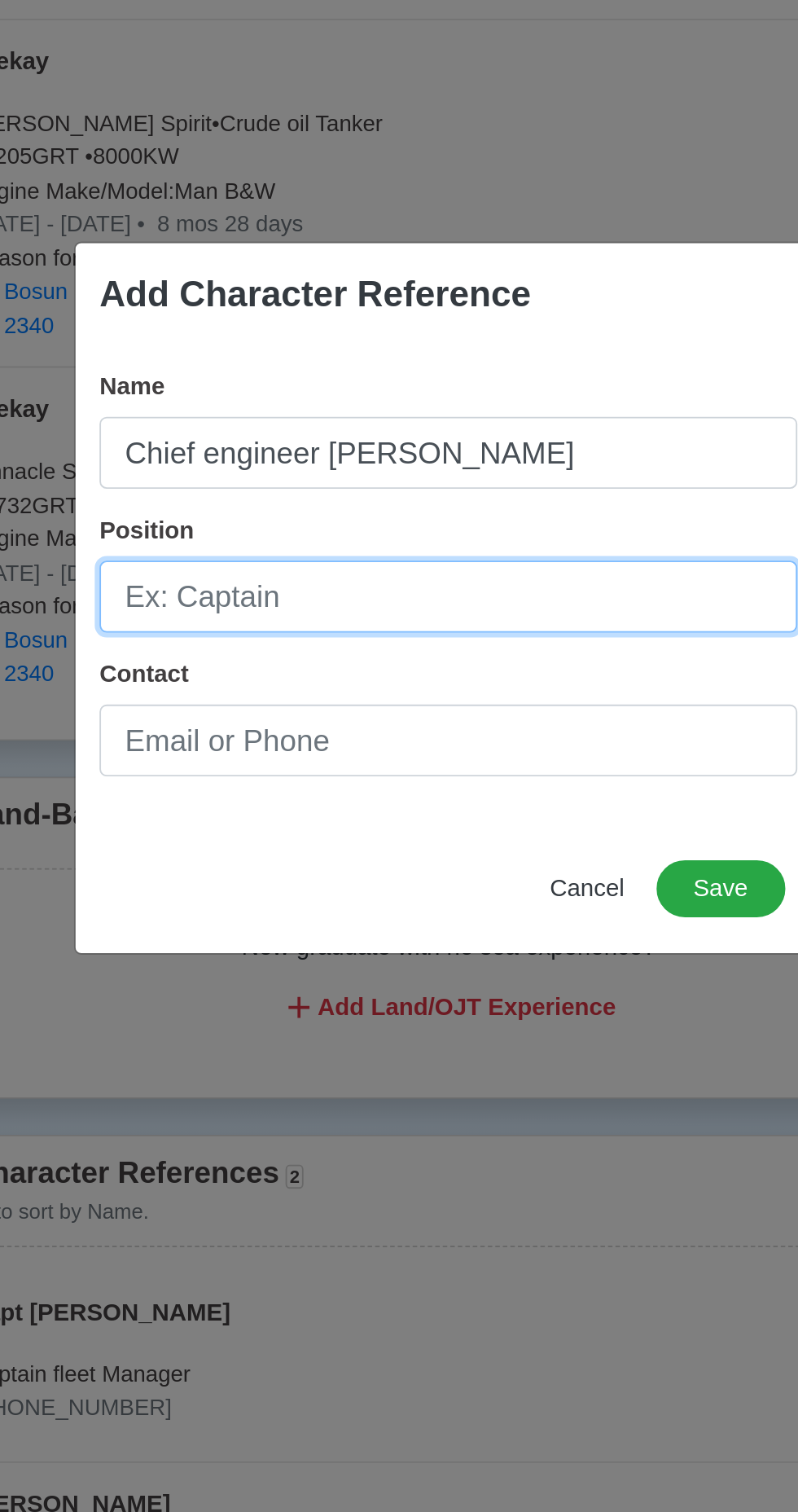
click at [471, 760] on input "Position" at bounding box center [399, 755] width 380 height 40
type input "Recruiting officer"
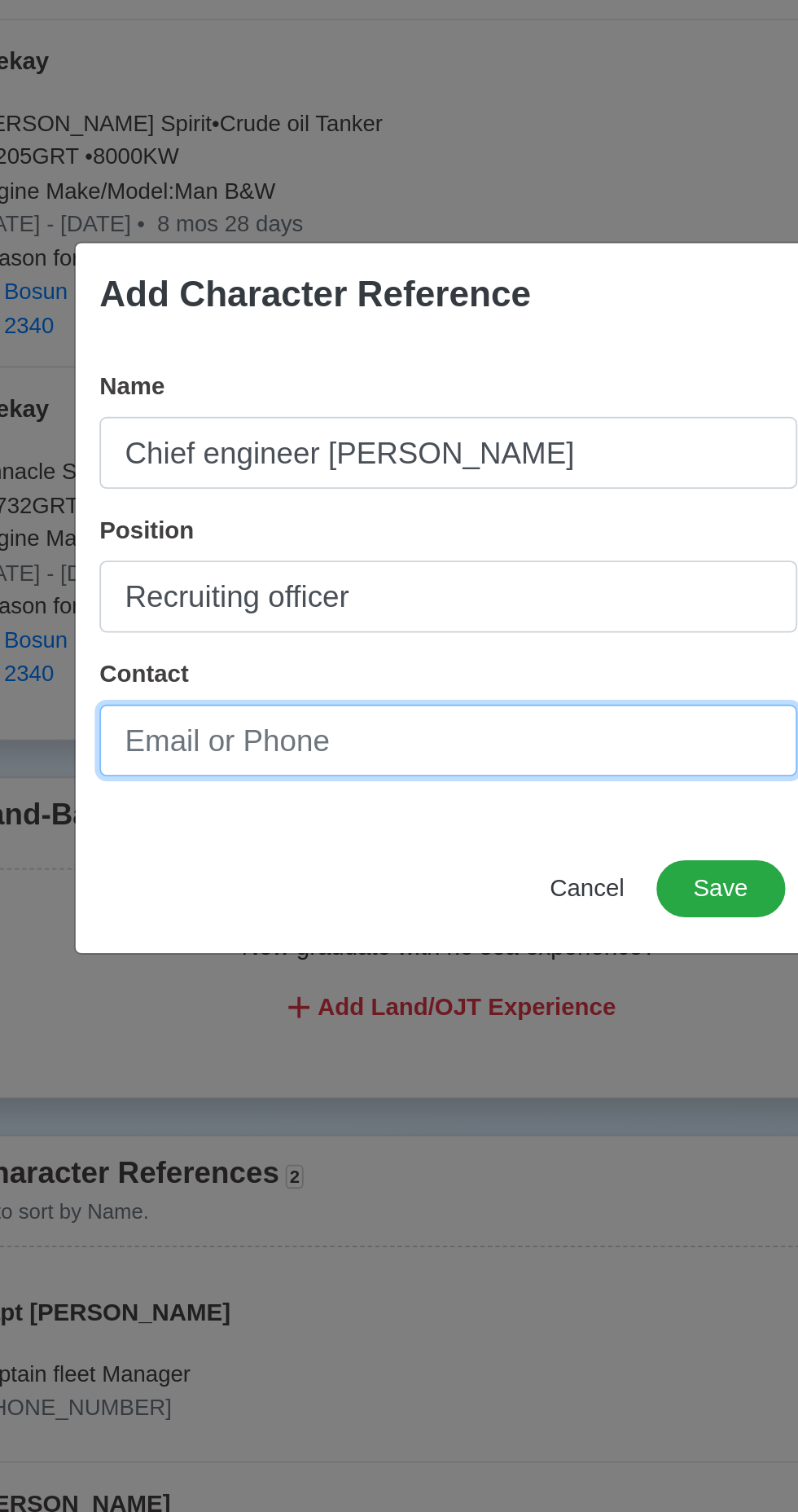
paste input "0905 440 3505"
type input "0905 440 3505"
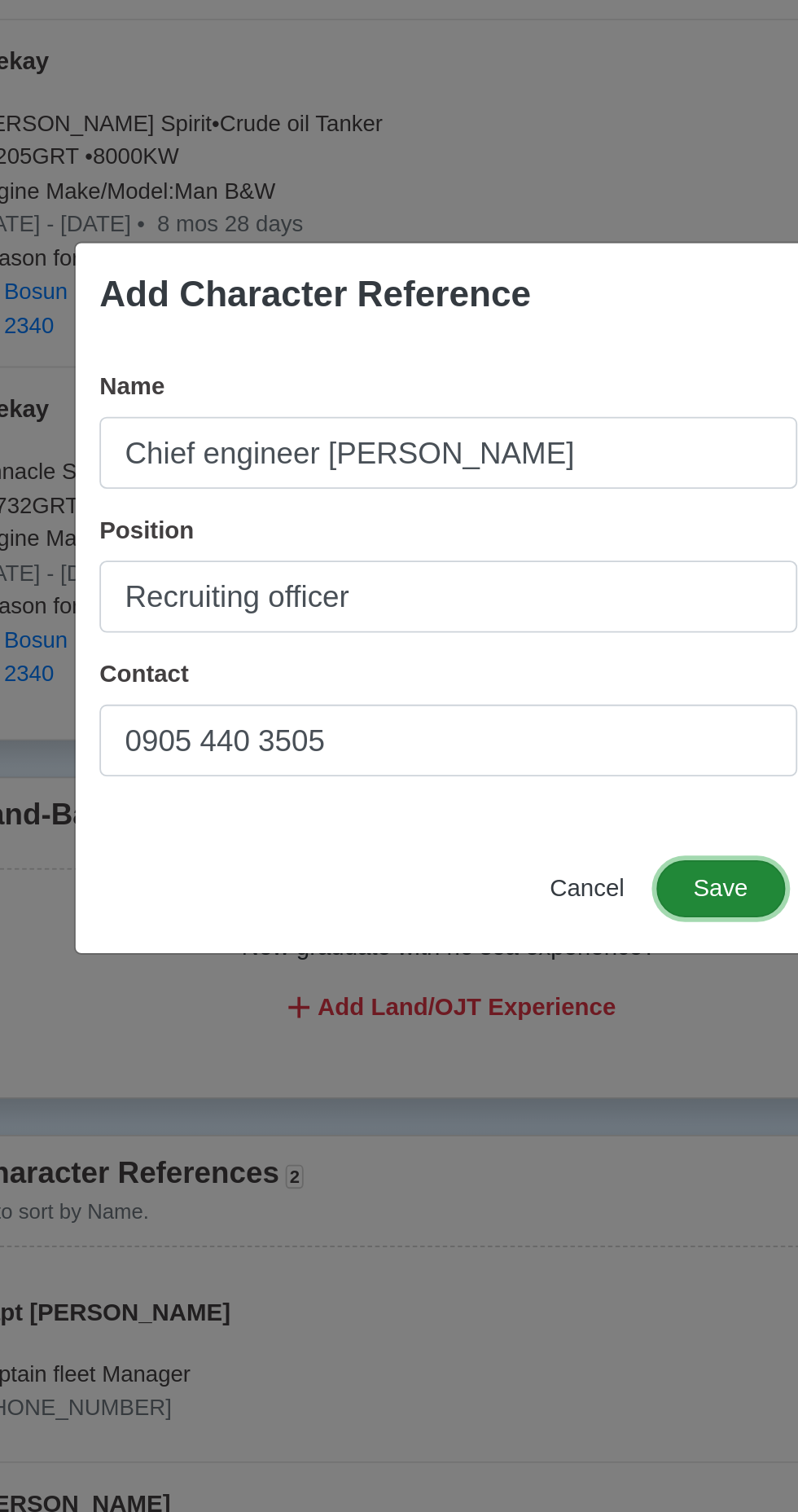
click at [556, 916] on button "Save" at bounding box center [548, 913] width 70 height 31
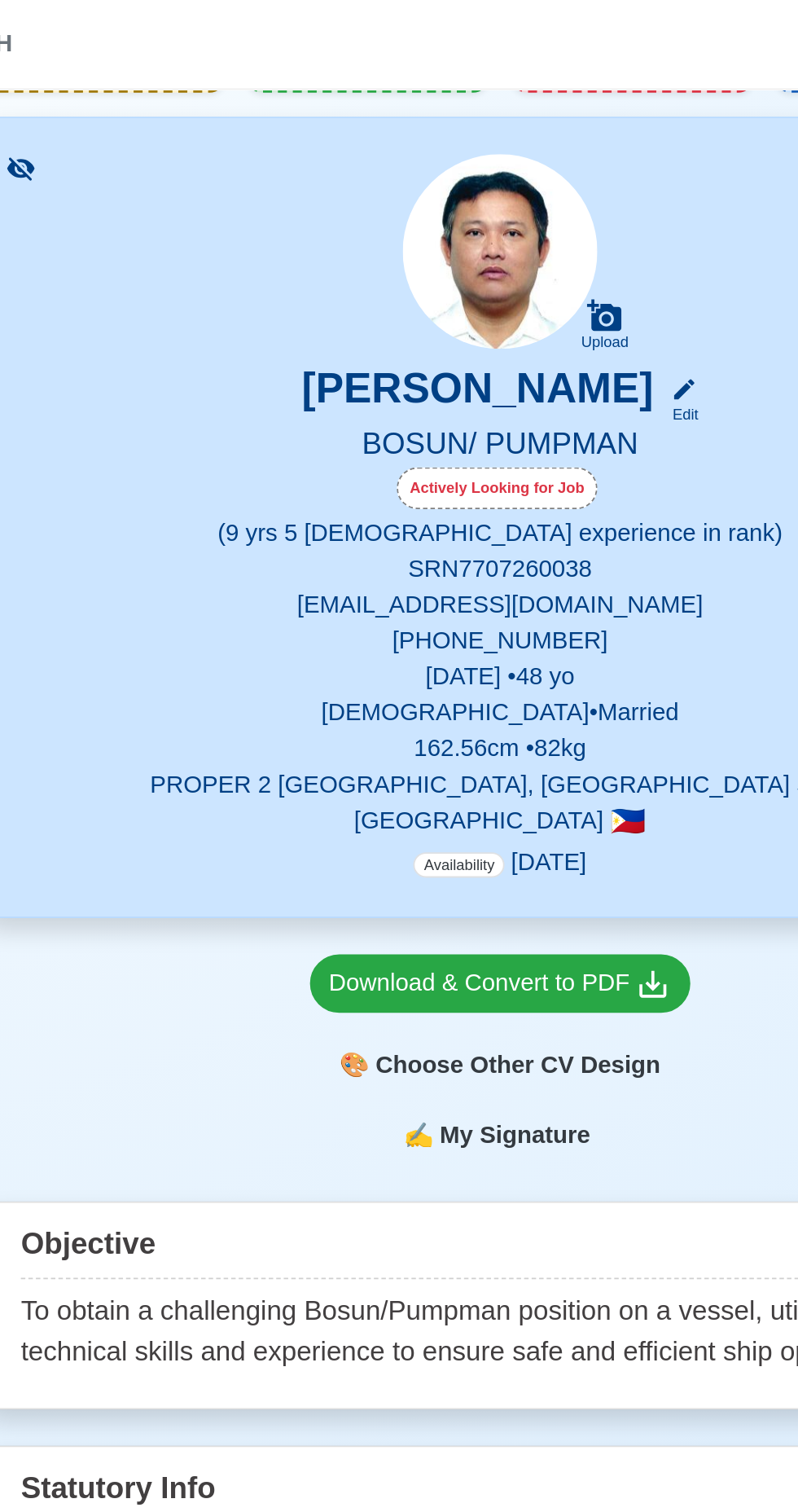
scroll to position [0, 0]
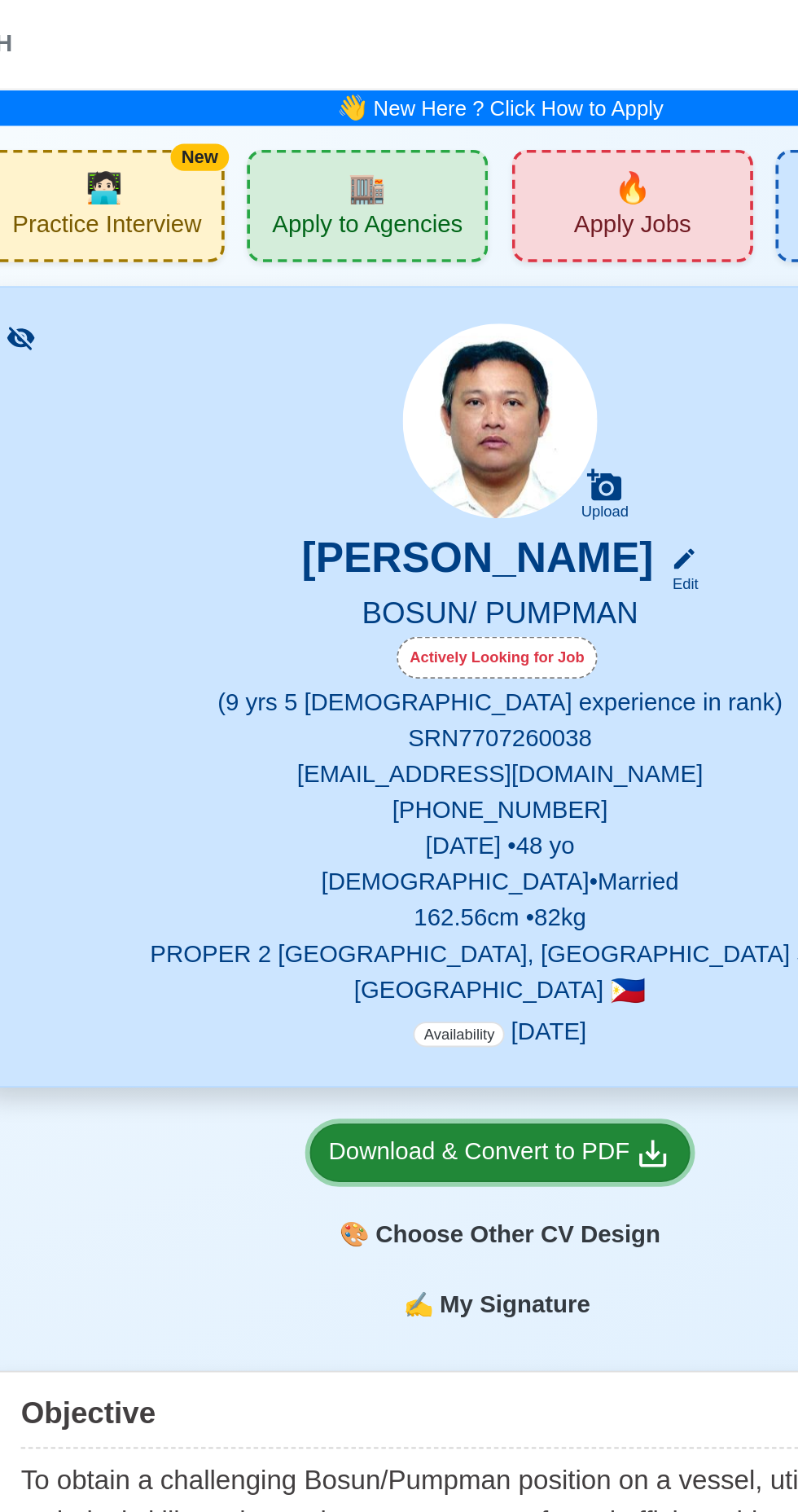
click at [460, 629] on div "Download & Convert to PDF" at bounding box center [399, 627] width 187 height 21
